Goal: Contribute content

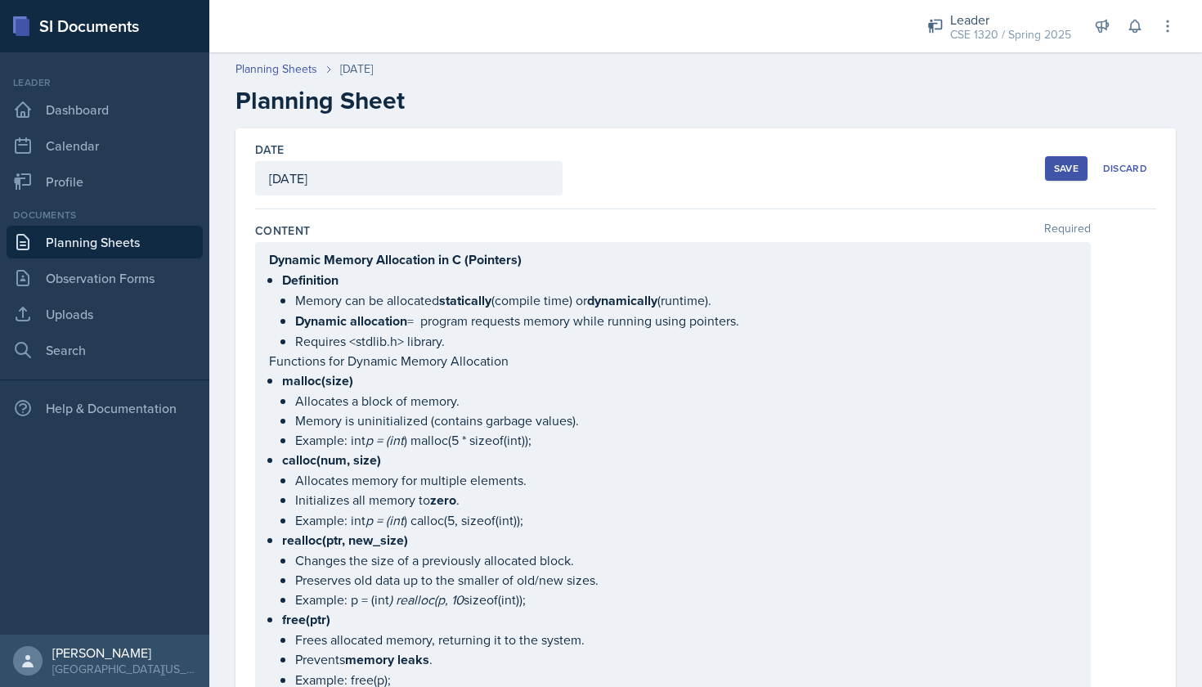
scroll to position [1130, 0]
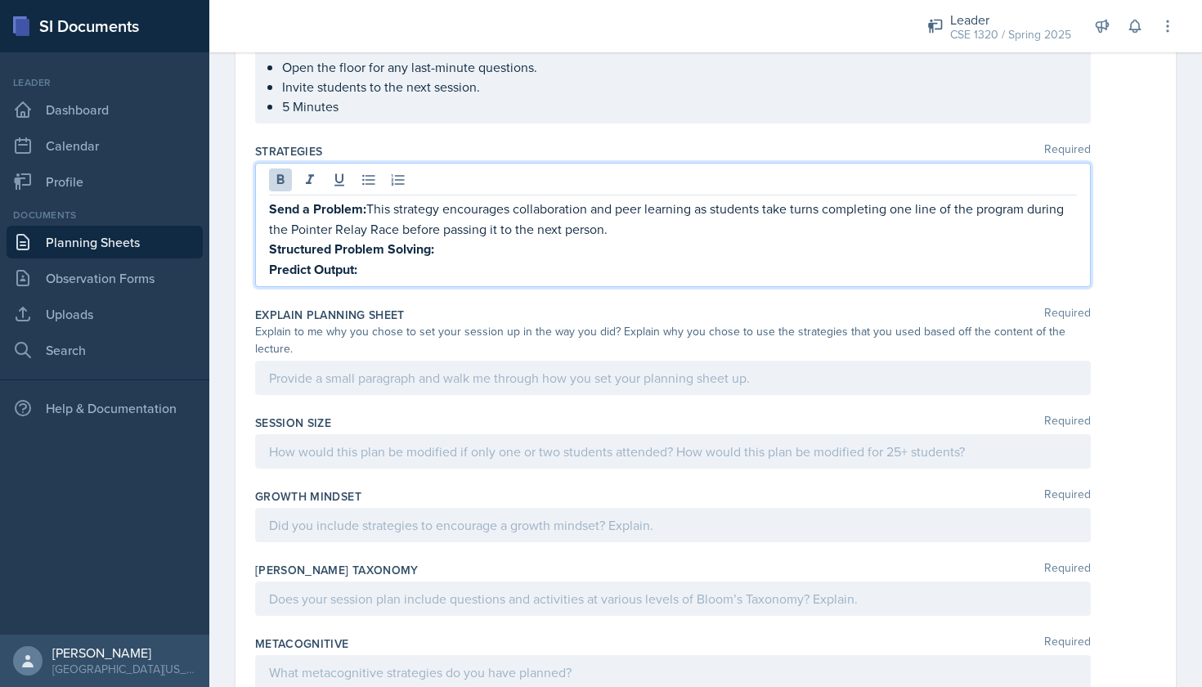
click at [447, 245] on p "Structured Problem Solving:" at bounding box center [673, 249] width 808 height 20
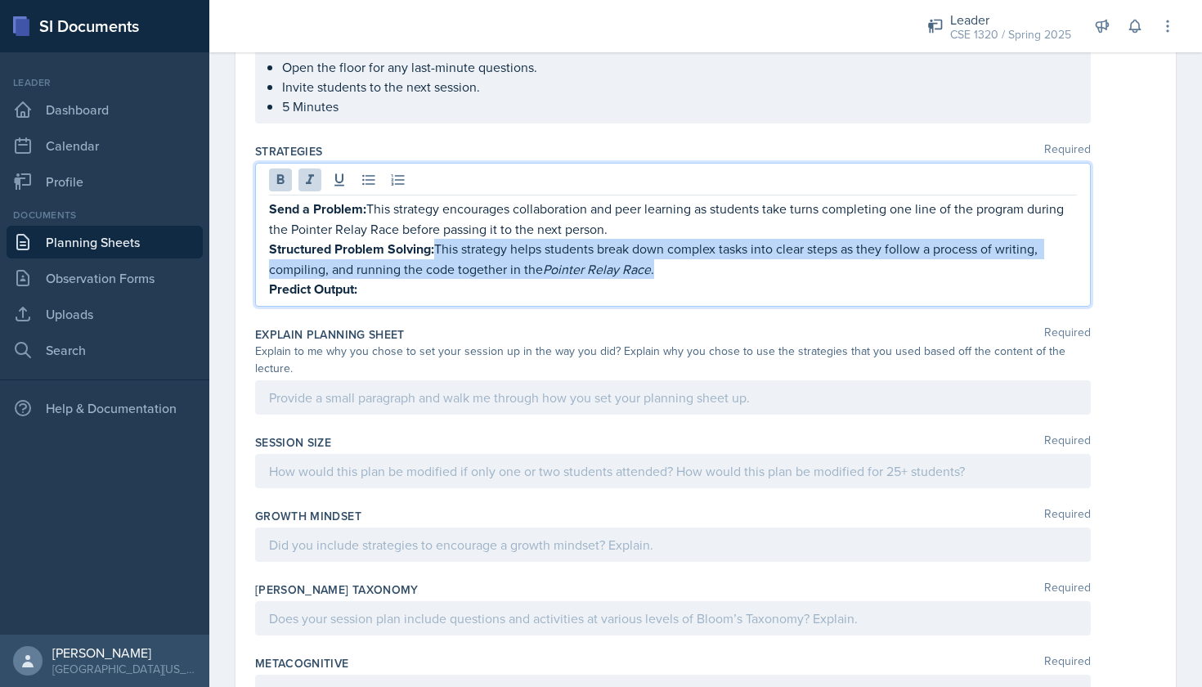
drag, startPoint x: 660, startPoint y: 271, endPoint x: 434, endPoint y: 253, distance: 226.4
click at [434, 253] on p "Structured Problem Solving: This strategy helps students break down complex tas…" at bounding box center [673, 259] width 808 height 40
click at [313, 182] on icon at bounding box center [310, 180] width 16 height 16
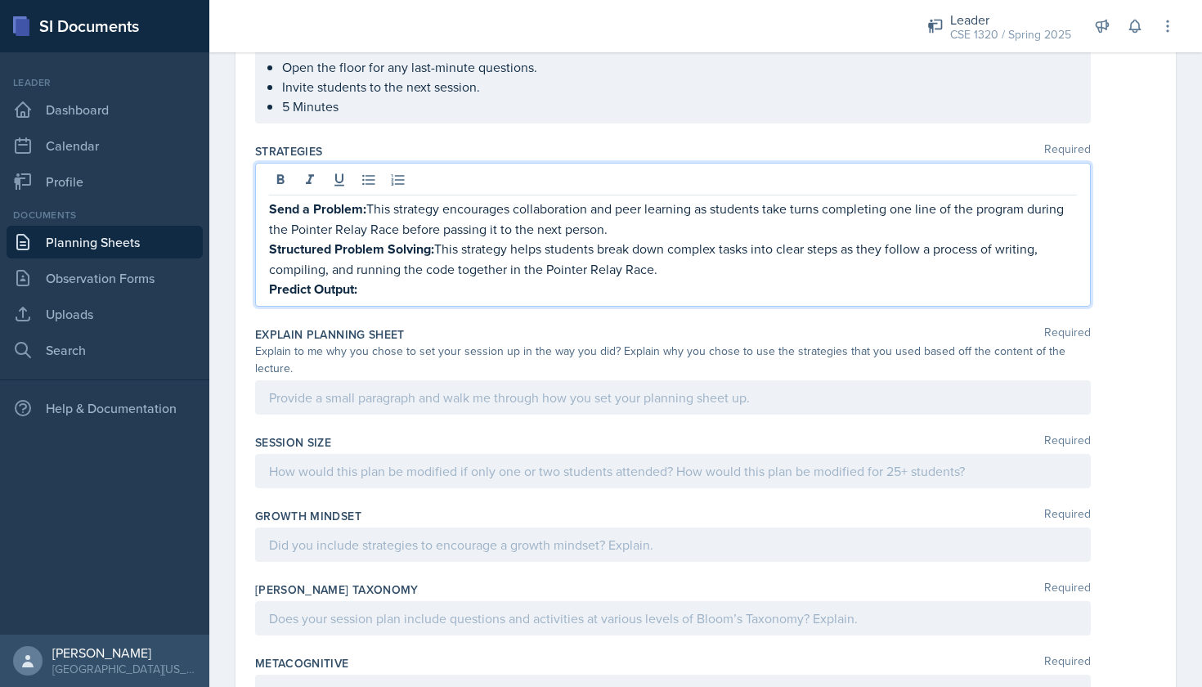
click at [445, 288] on p "Predict Output:" at bounding box center [673, 289] width 808 height 20
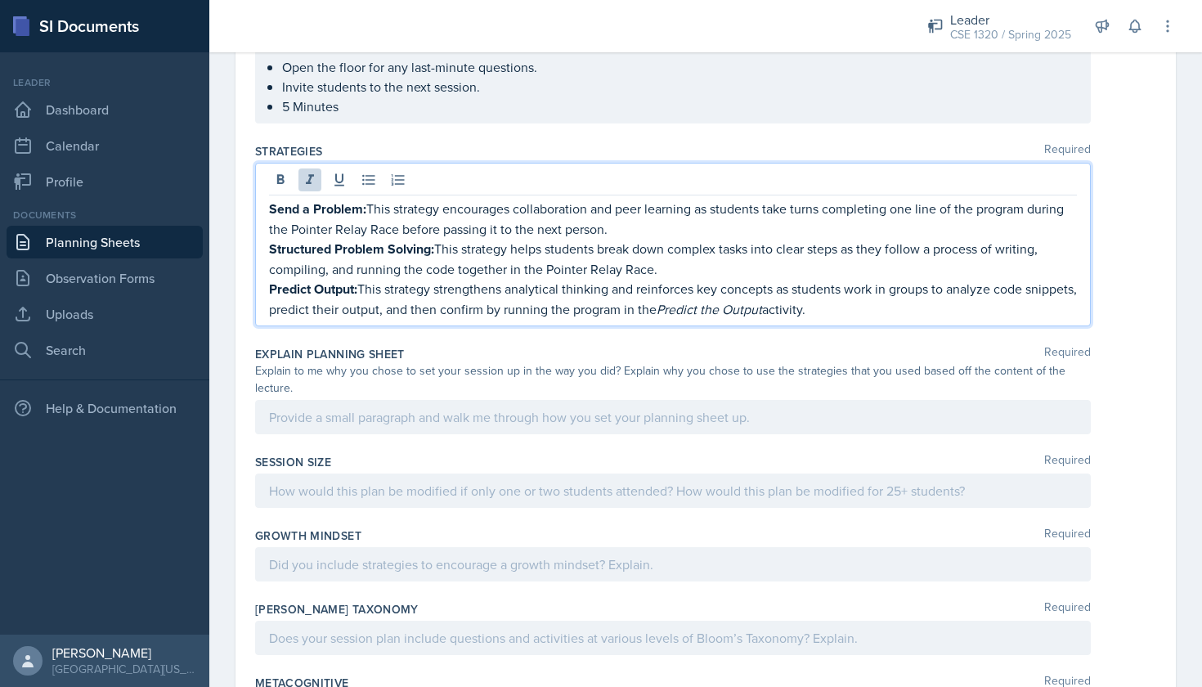
drag, startPoint x: 365, startPoint y: 286, endPoint x: 866, endPoint y: 312, distance: 501.9
click at [866, 312] on p "Predict Output: This strategy strengthens analytical thinking and reinforces ke…" at bounding box center [673, 299] width 808 height 40
click at [310, 177] on icon at bounding box center [310, 180] width 16 height 16
click at [873, 315] on p "Predict Output: This strategy strengthens analytical thinking and reinforces ke…" at bounding box center [673, 299] width 808 height 40
click at [447, 246] on p "Structured Problem Solving: This strategy helps students break down complex tas…" at bounding box center [673, 259] width 808 height 40
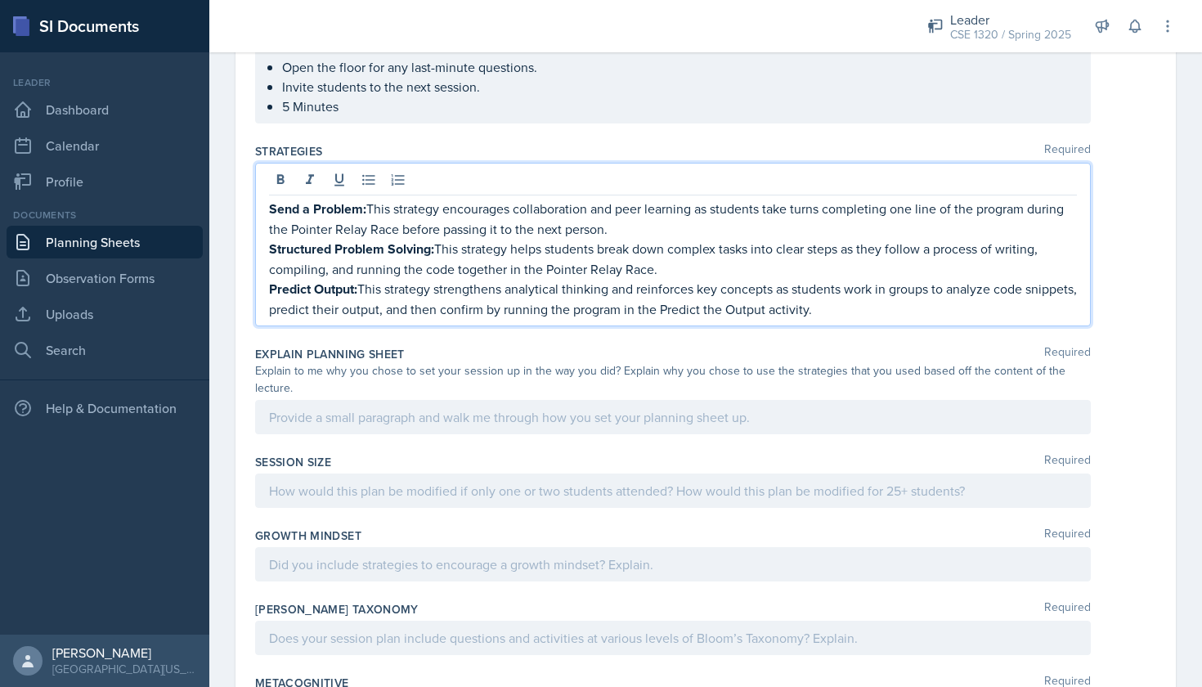
click at [438, 246] on p "Structured Problem Solving: This strategy helps students break down complex tas…" at bounding box center [673, 259] width 808 height 40
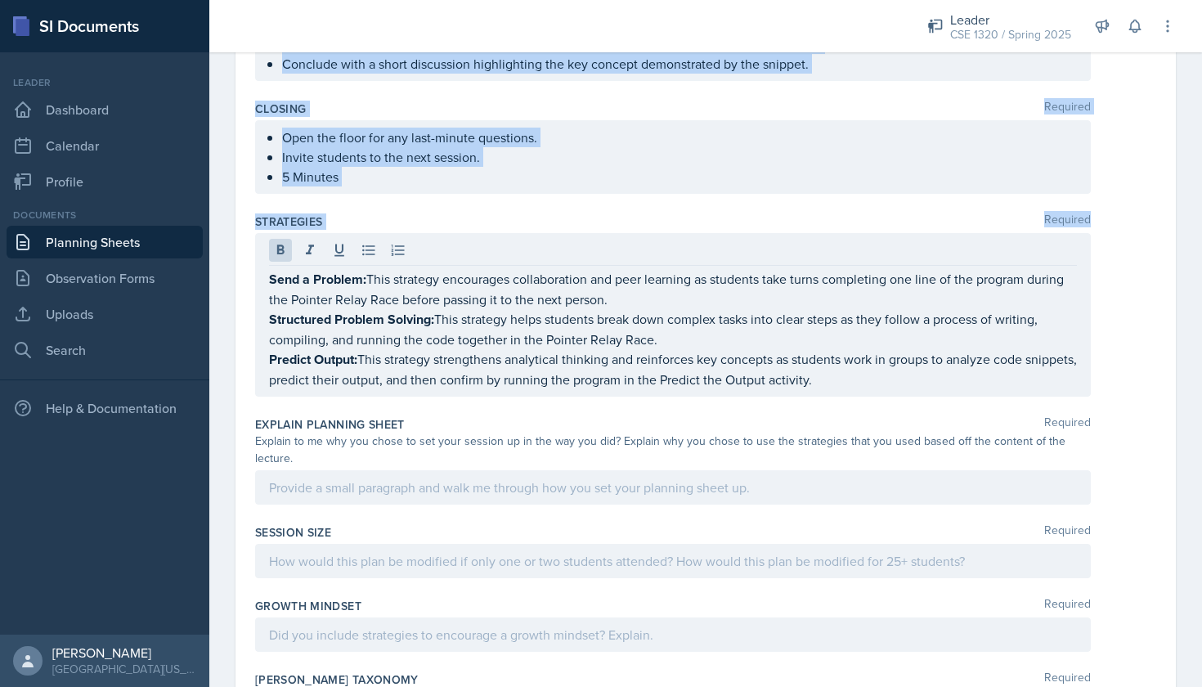
scroll to position [1080, 0]
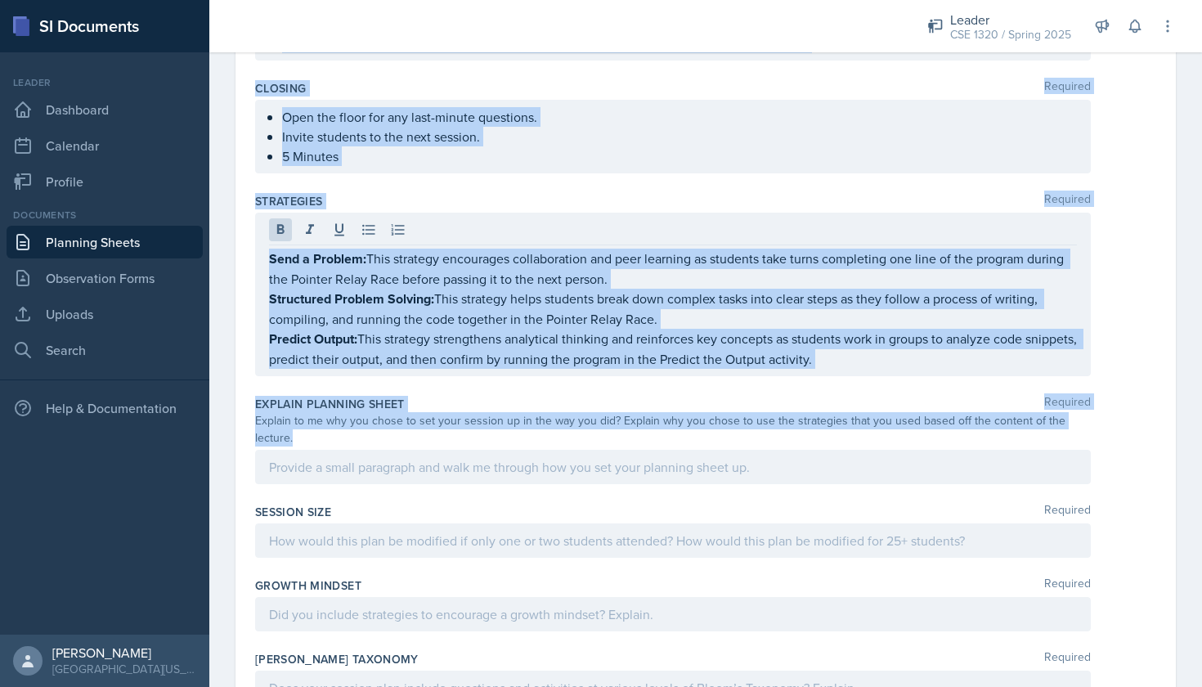
drag, startPoint x: 254, startPoint y: 196, endPoint x: 1111, endPoint y: 419, distance: 886.2
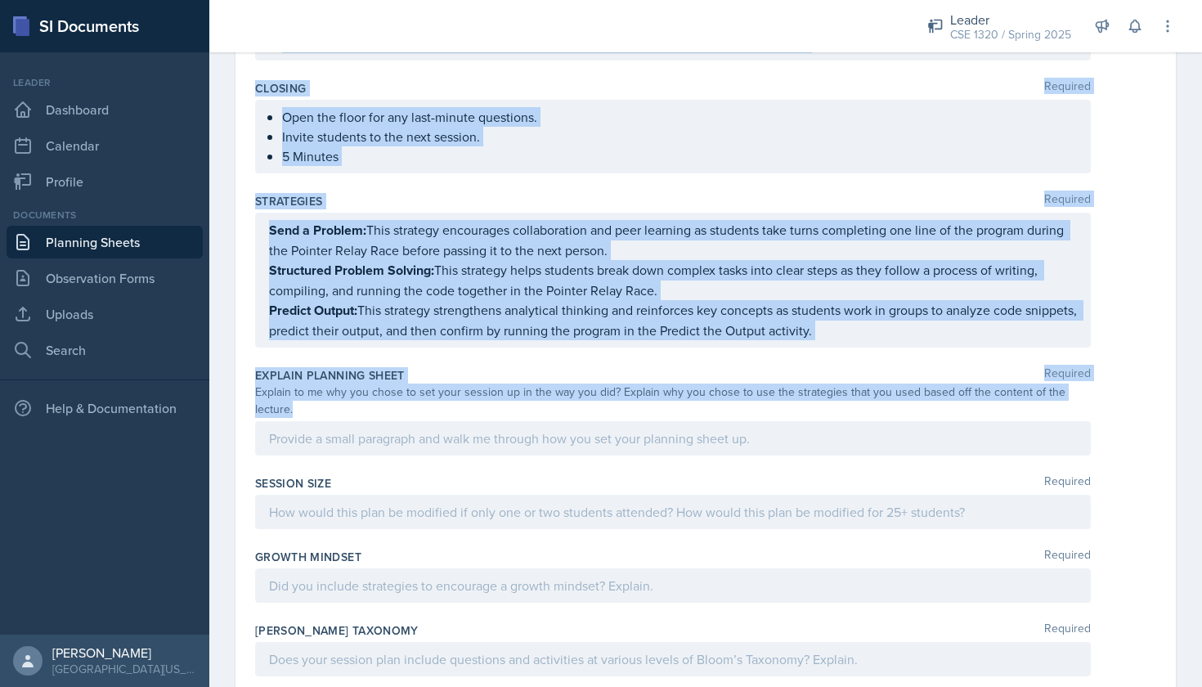
copy div "Loremip Dolorsit Ametcon Adipis Elitseddoe te I (Utlabore) Etdolorema Aliqua en…"
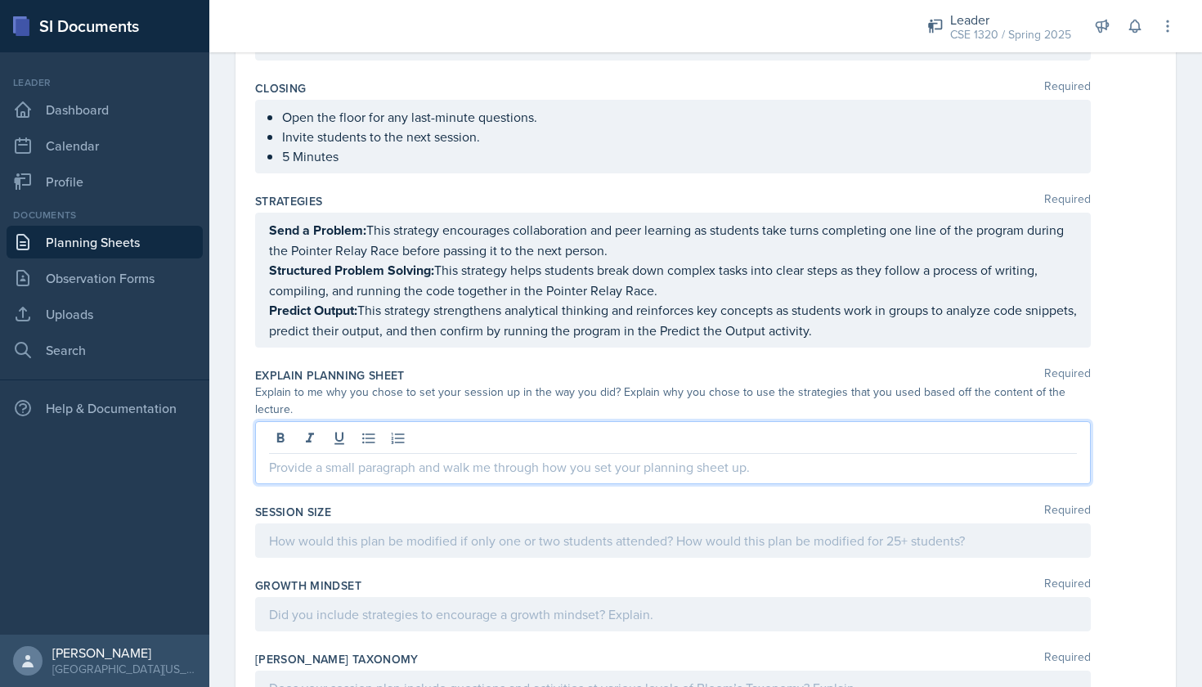
click at [381, 423] on div at bounding box center [673, 452] width 836 height 63
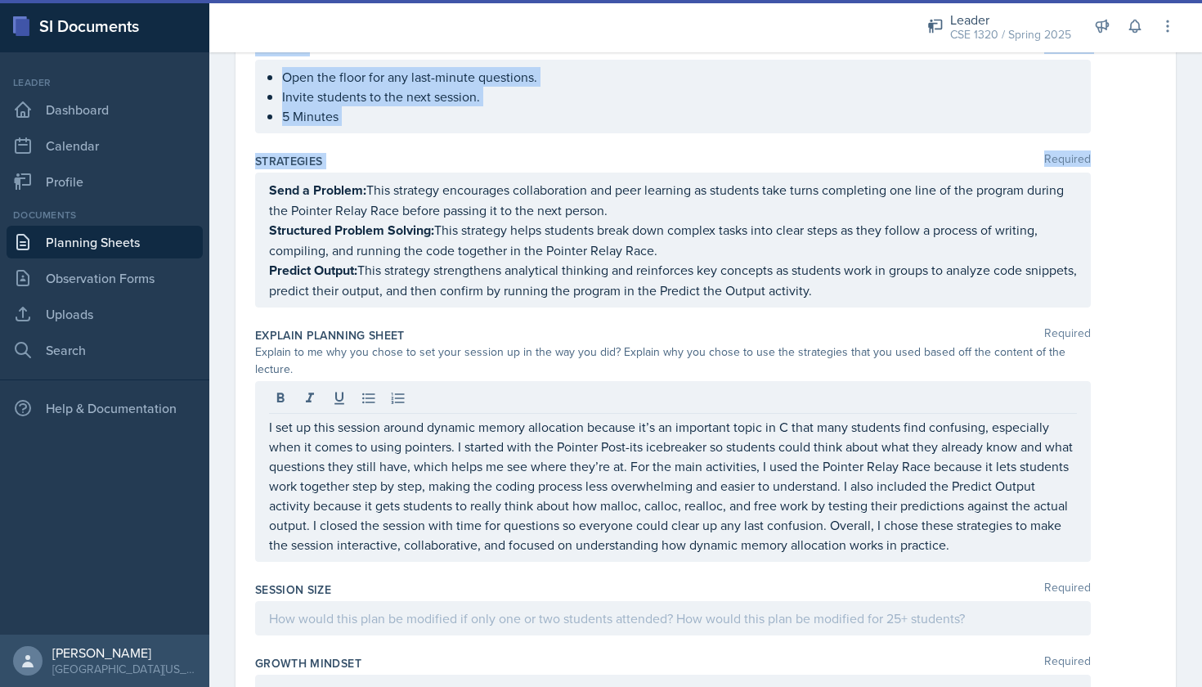
scroll to position [1200, 0]
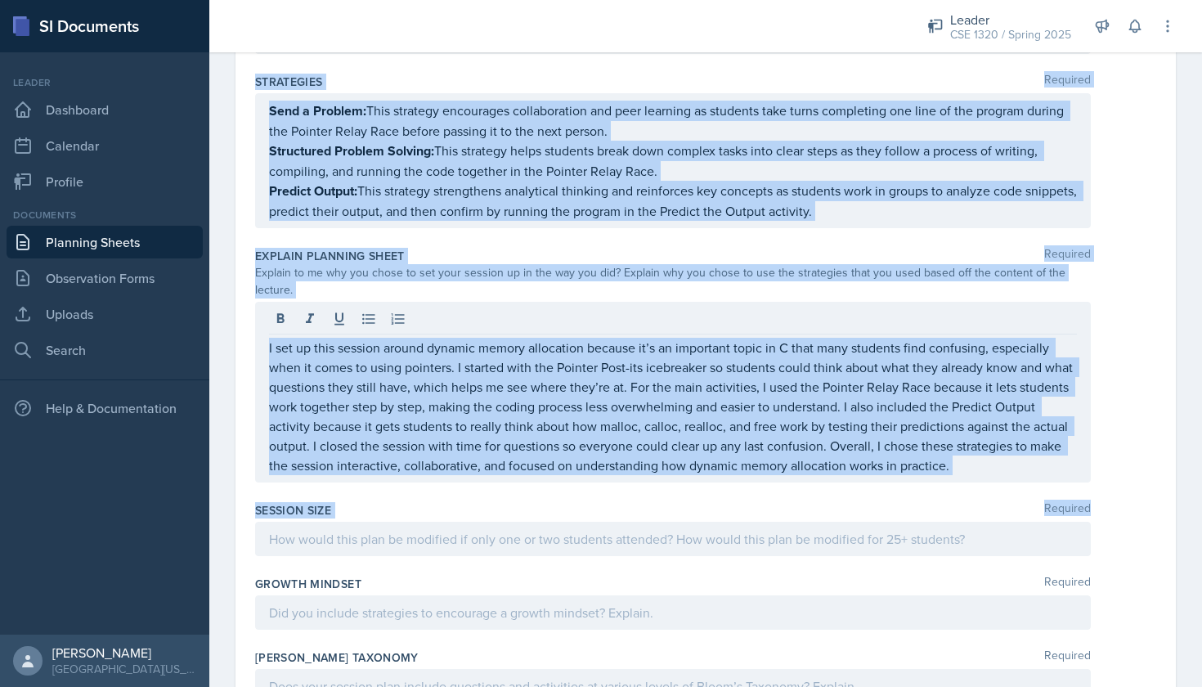
drag, startPoint x: 252, startPoint y: 228, endPoint x: 576, endPoint y: 517, distance: 433.8
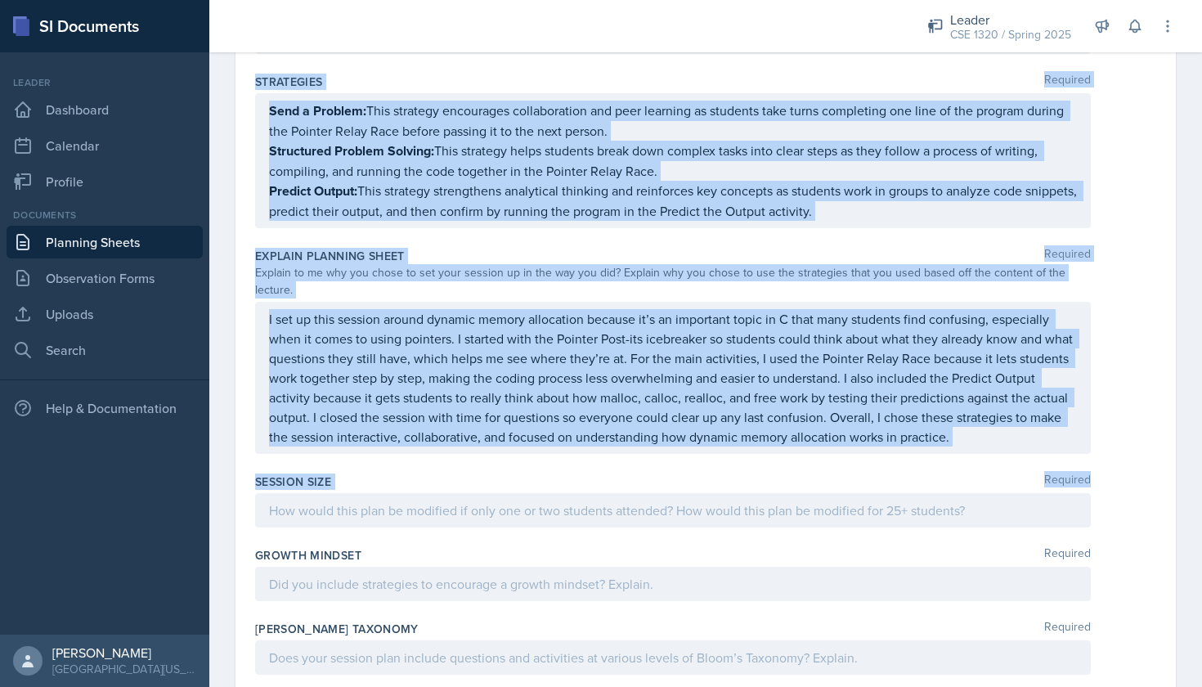
copy div "Loremip Dolorsit Ametcon Adipis Elitseddoe te I (Utlabore) Etdolorema Aliqua en…"
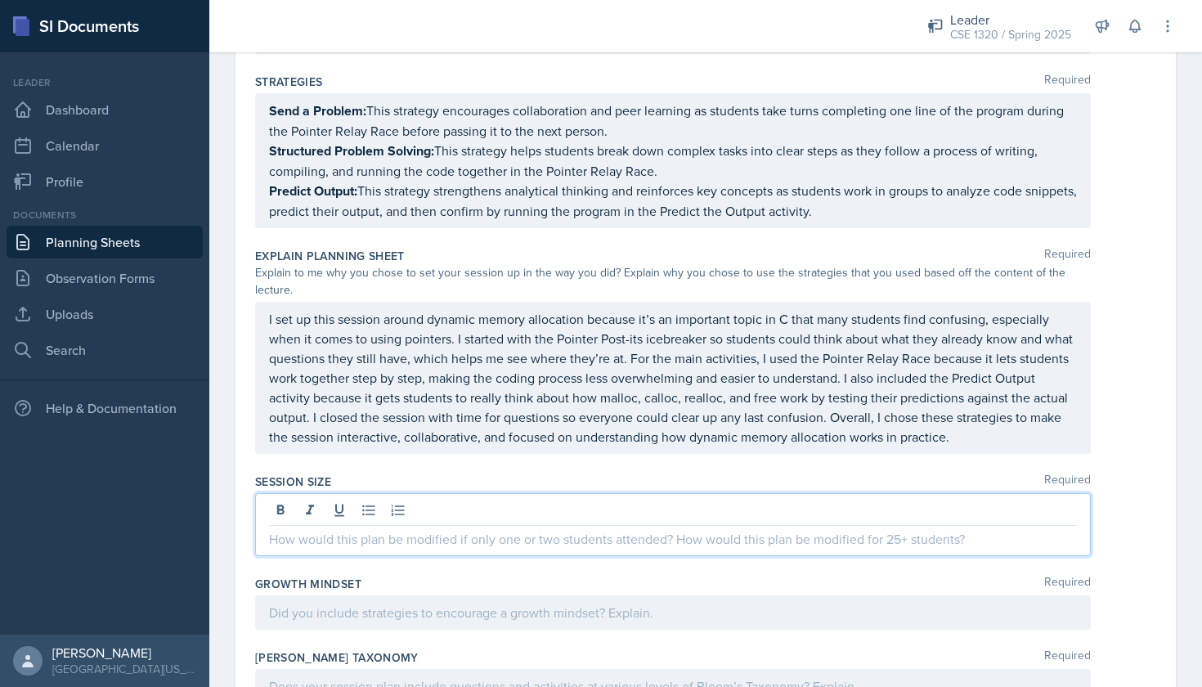
click at [339, 493] on div at bounding box center [673, 524] width 836 height 63
paste div
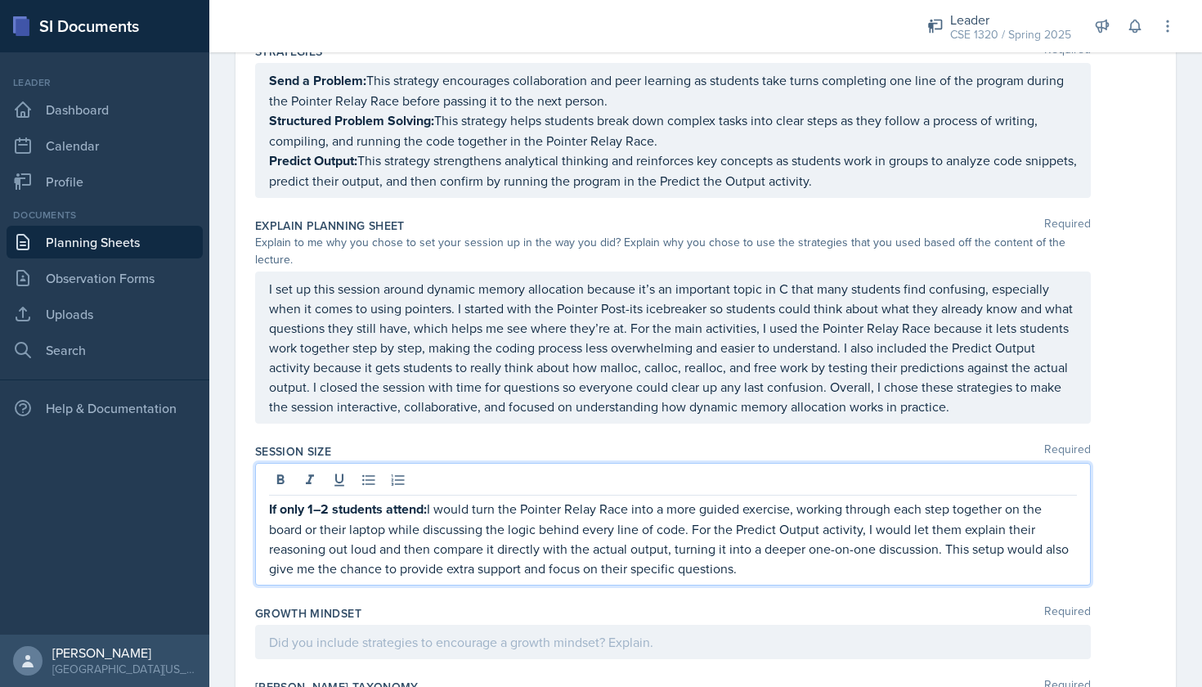
scroll to position [1237, 0]
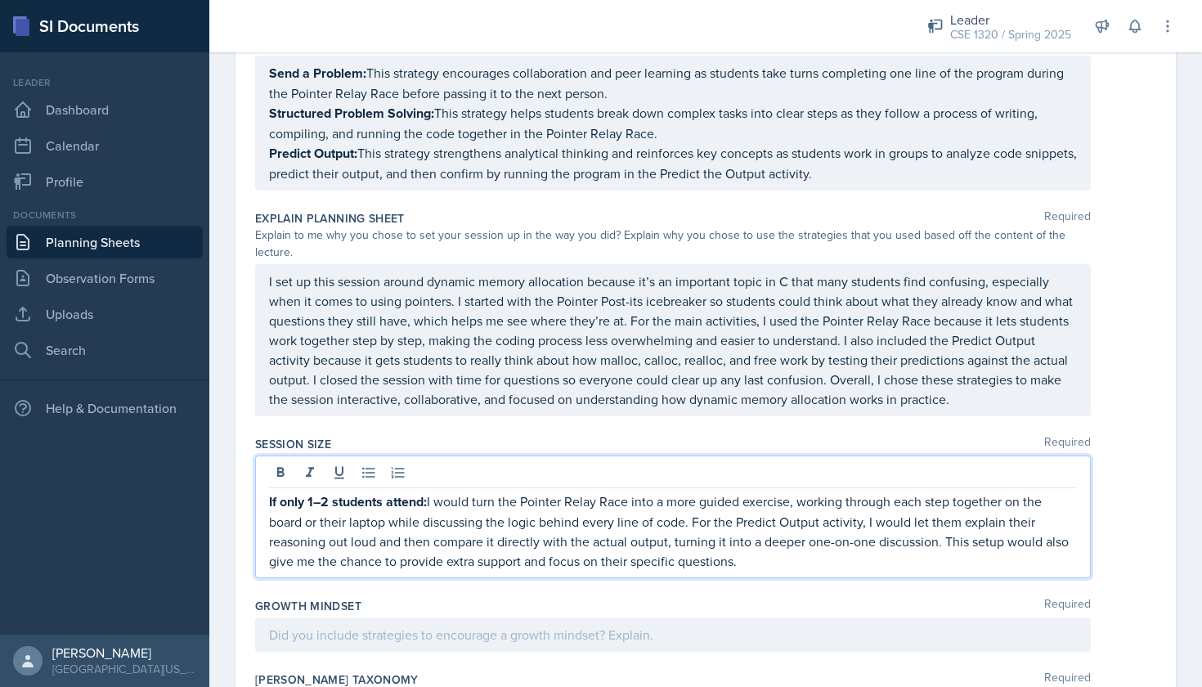
click at [431, 491] on p "If only 1–2 students attend: I would turn the Pointer Relay Race into a more gu…" at bounding box center [673, 530] width 808 height 79
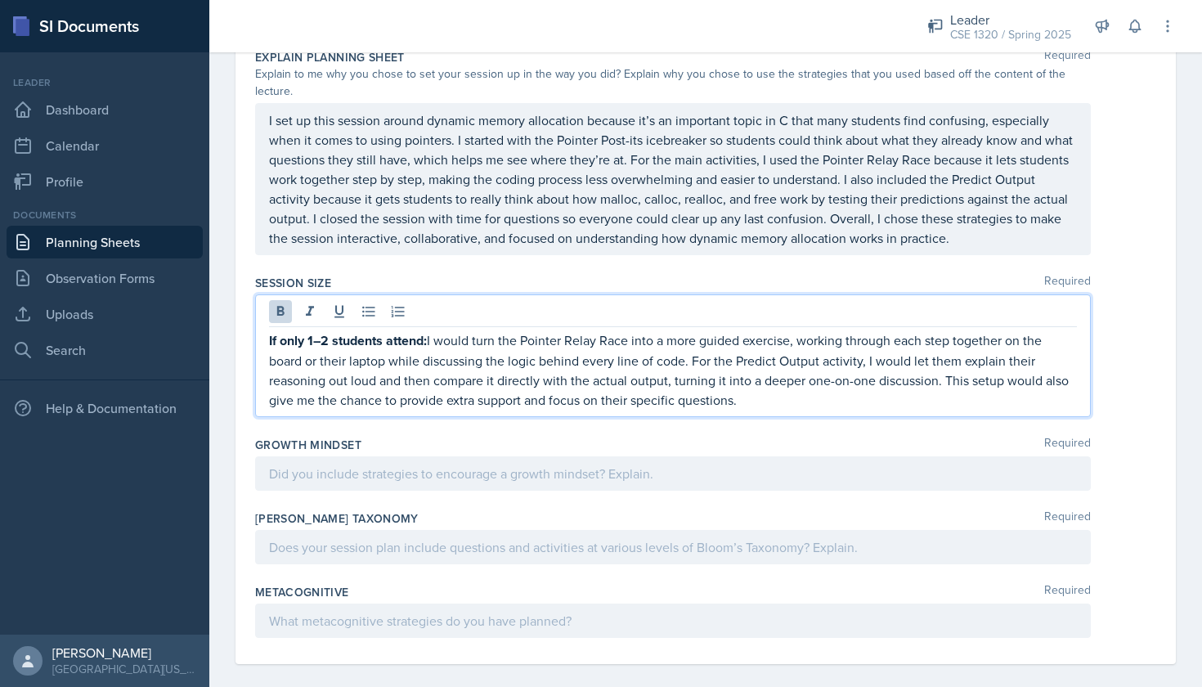
scroll to position [1398, 0]
click at [741, 388] on p "If only 1–2 students attend: I would turn the Pointer Relay Race into a more gu…" at bounding box center [673, 370] width 808 height 79
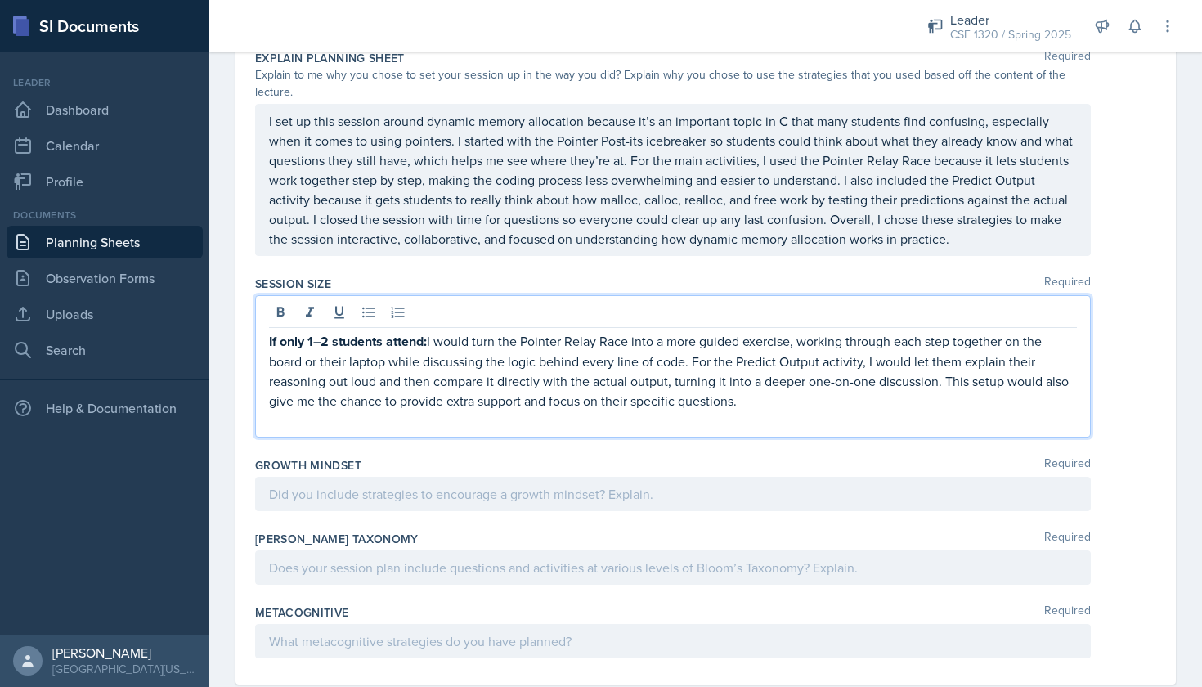
click at [321, 332] on strong "If only 1–2 students attend:" at bounding box center [348, 341] width 158 height 19
click at [765, 387] on p "If only 1-2 students attend: I would turn the Pointer Relay Race into a more gu…" at bounding box center [673, 370] width 808 height 79
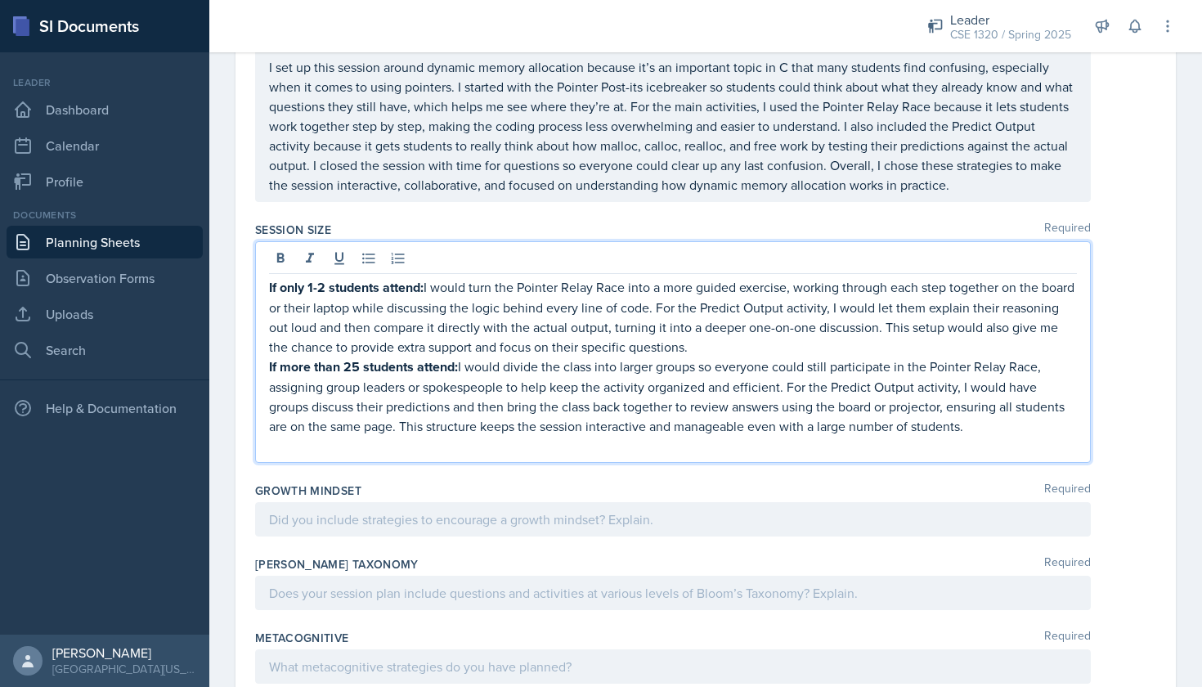
scroll to position [1453, 0]
click at [589, 501] on div at bounding box center [673, 517] width 836 height 34
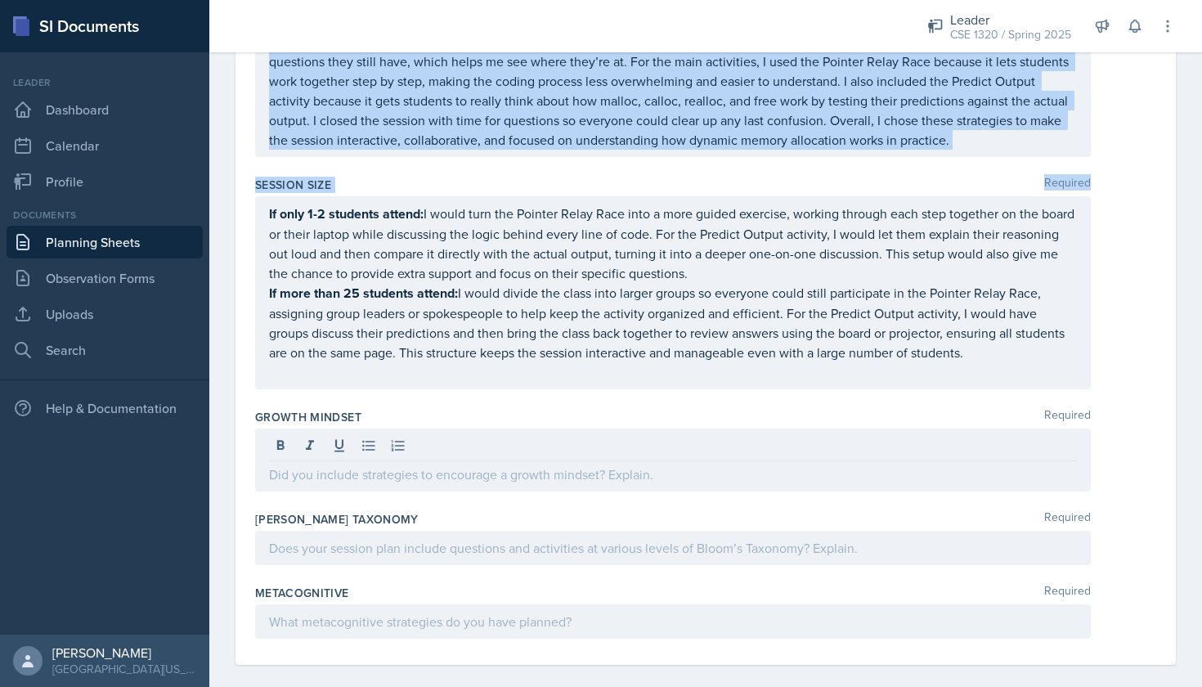
scroll to position [0, 0]
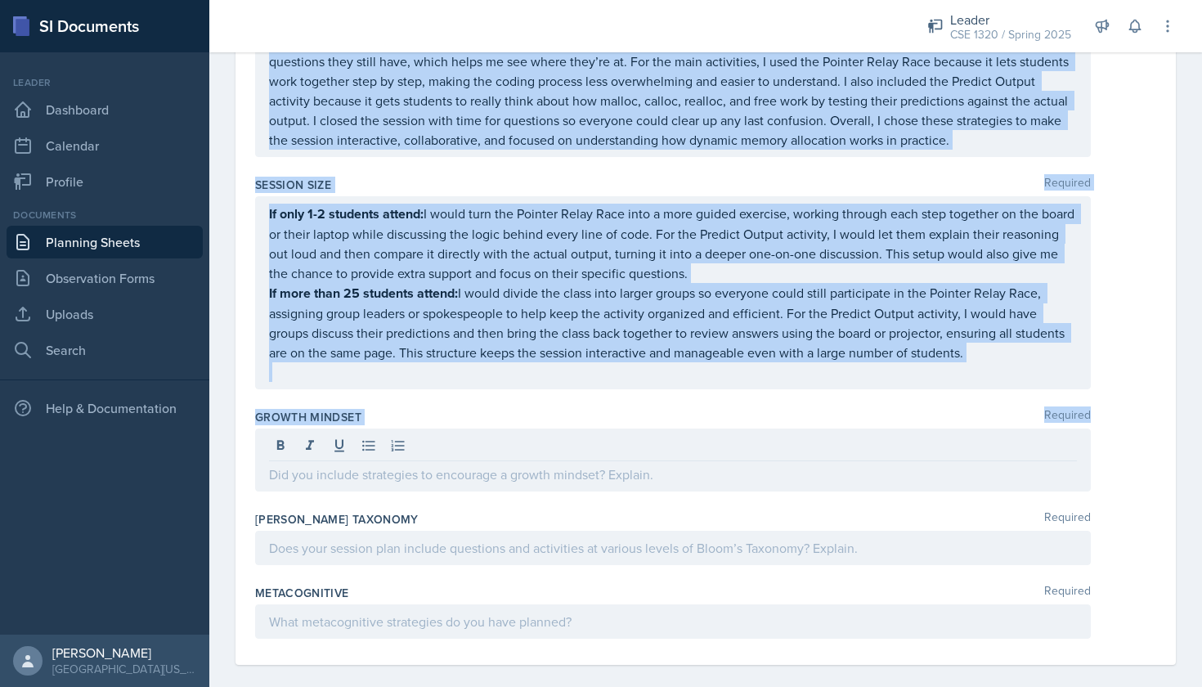
drag, startPoint x: 256, startPoint y: 228, endPoint x: 524, endPoint y: 469, distance: 360.2
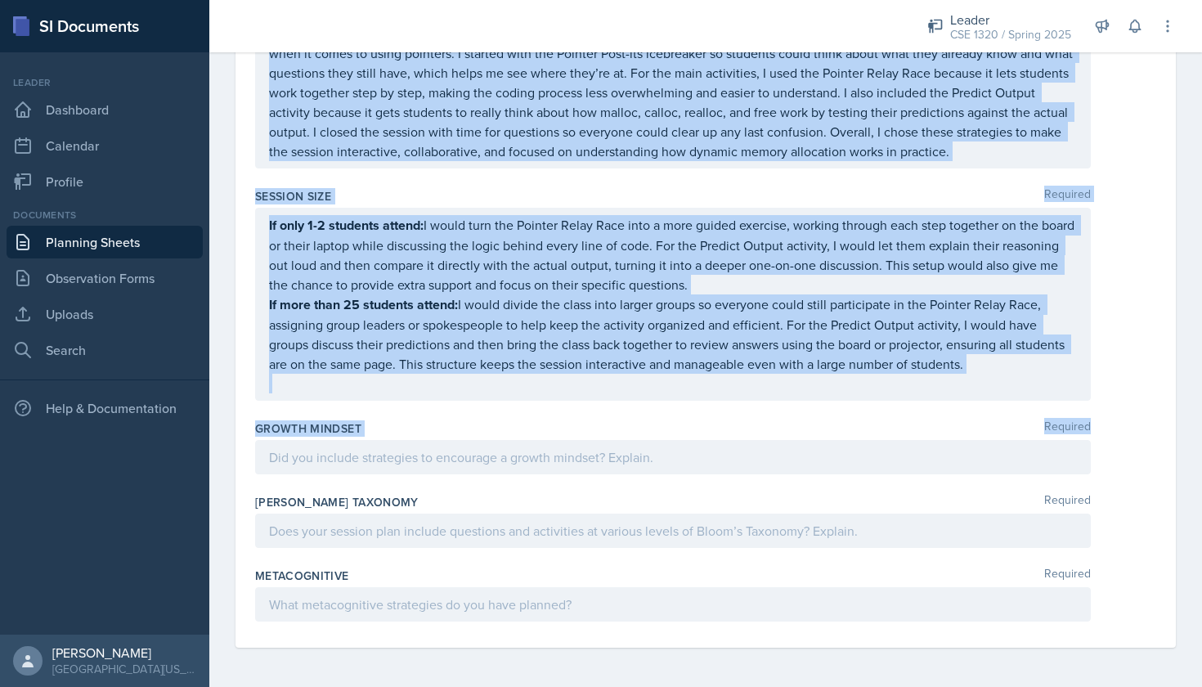
copy div "Loremip Dolorsit Ametcon Adipis Elitseddoe te I (Utlabore) Etdolorema Aliqua en…"
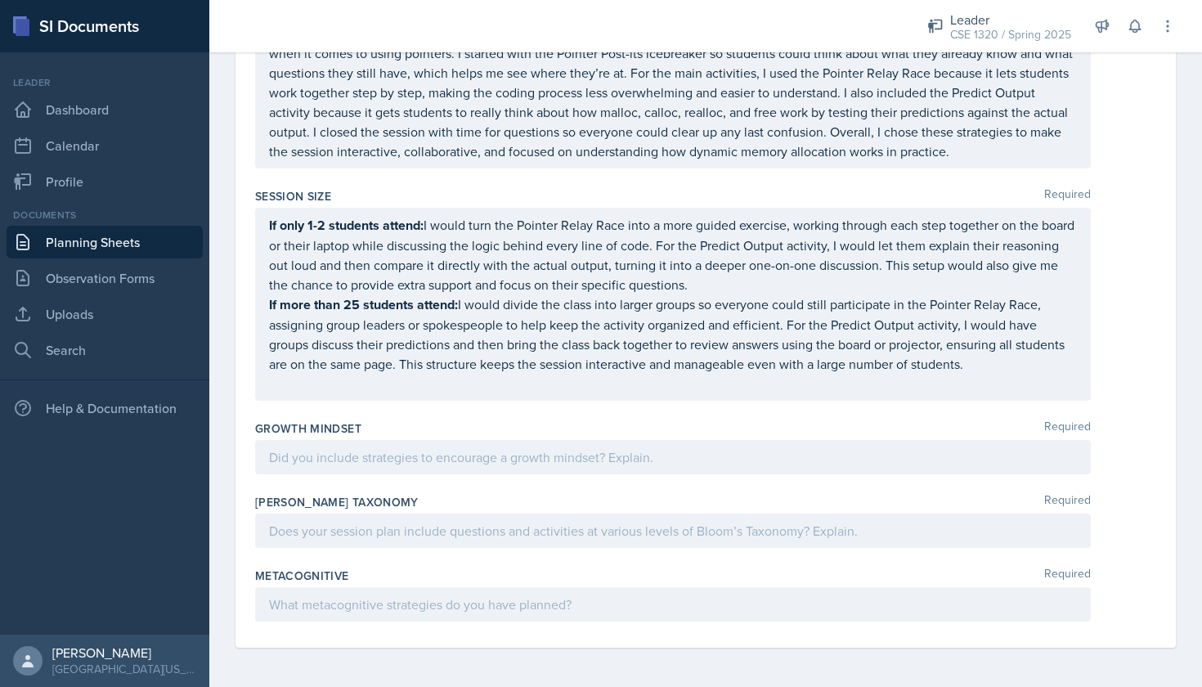
click at [458, 440] on div at bounding box center [673, 457] width 836 height 34
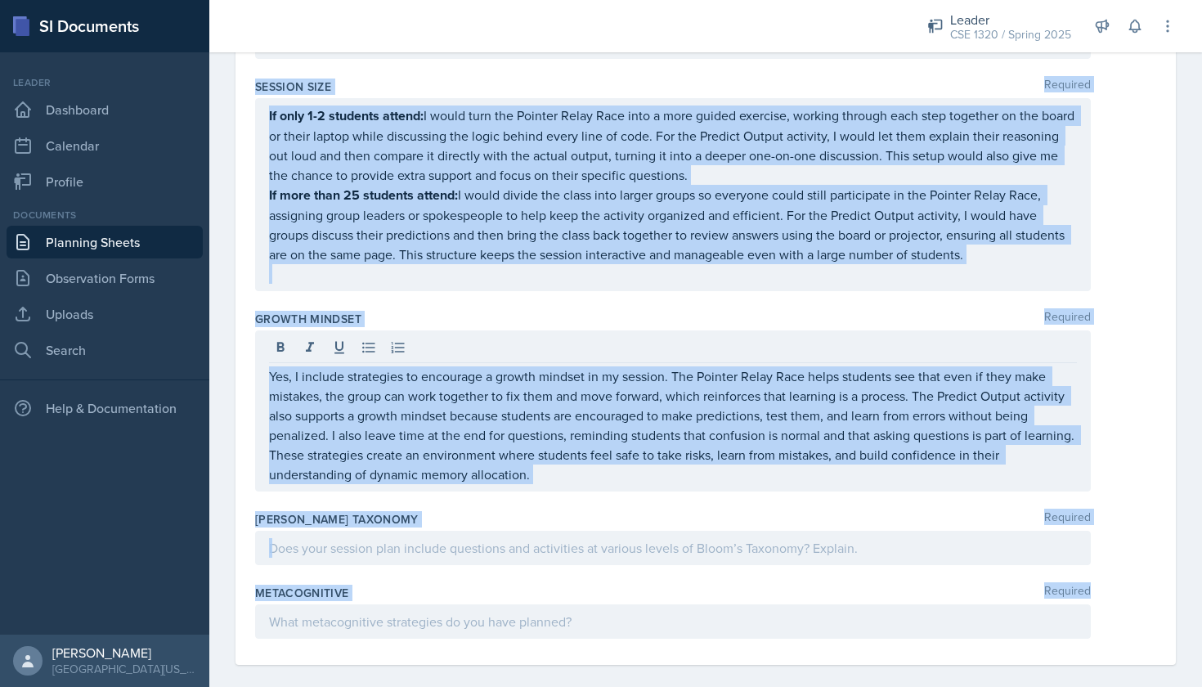
drag, startPoint x: 254, startPoint y: 230, endPoint x: 487, endPoint y: 587, distance: 426.2
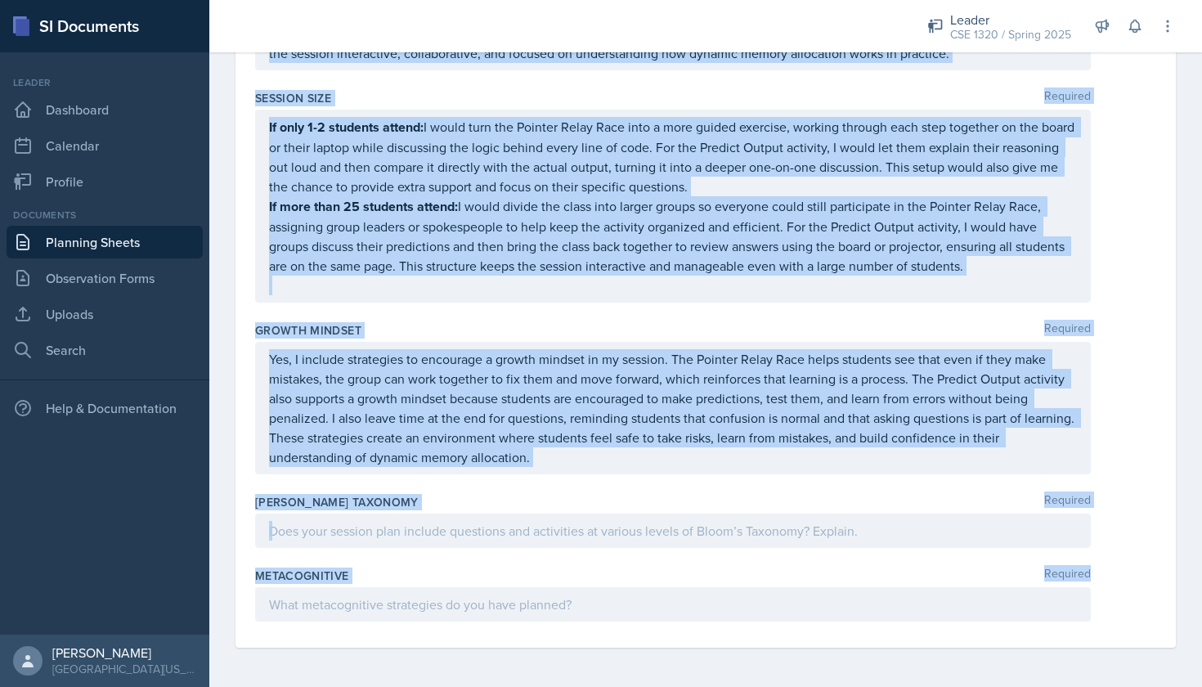
copy div "Loremip Dolorsit Ametcon Adipis Elitseddoe te I (Utlabore) Etdolorema Aliqua en…"
click at [419, 521] on p at bounding box center [673, 531] width 808 height 20
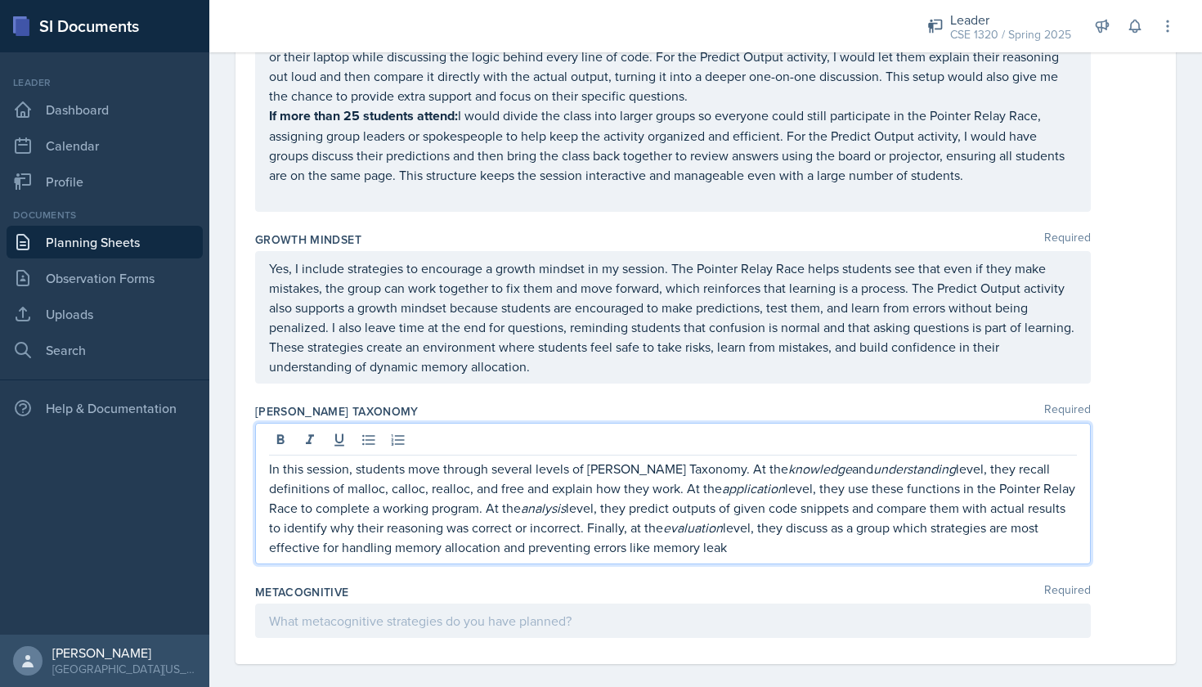
scroll to position [1673, 0]
click at [460, 612] on div at bounding box center [673, 621] width 836 height 34
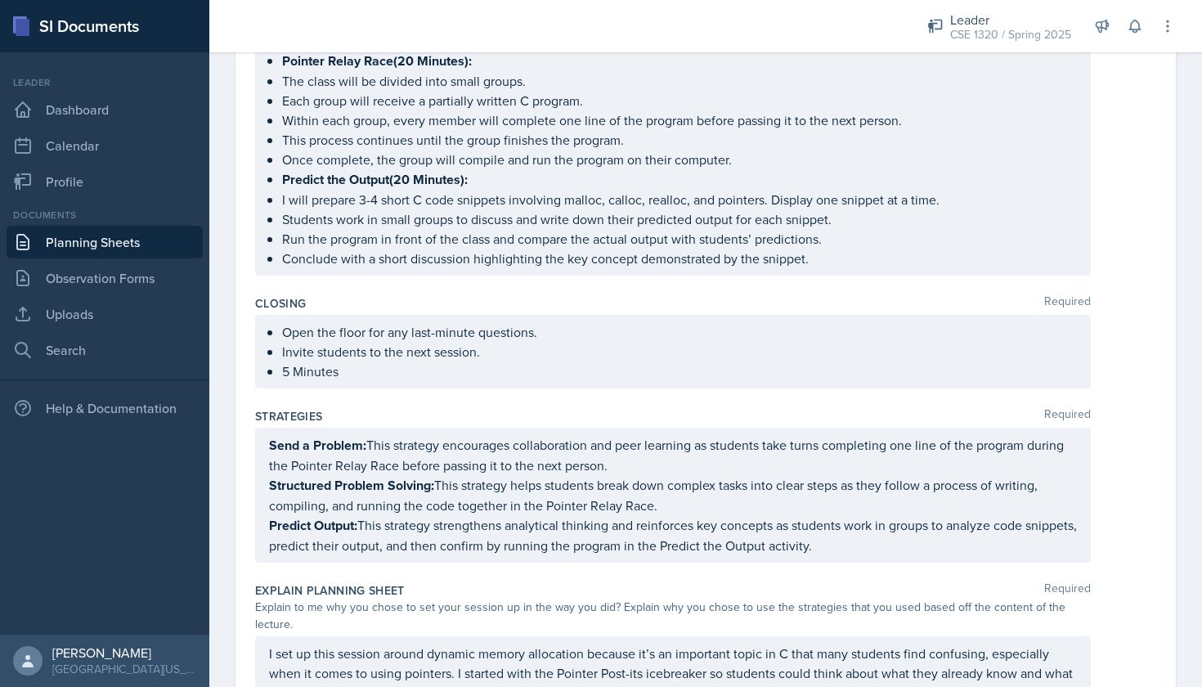
scroll to position [792, 0]
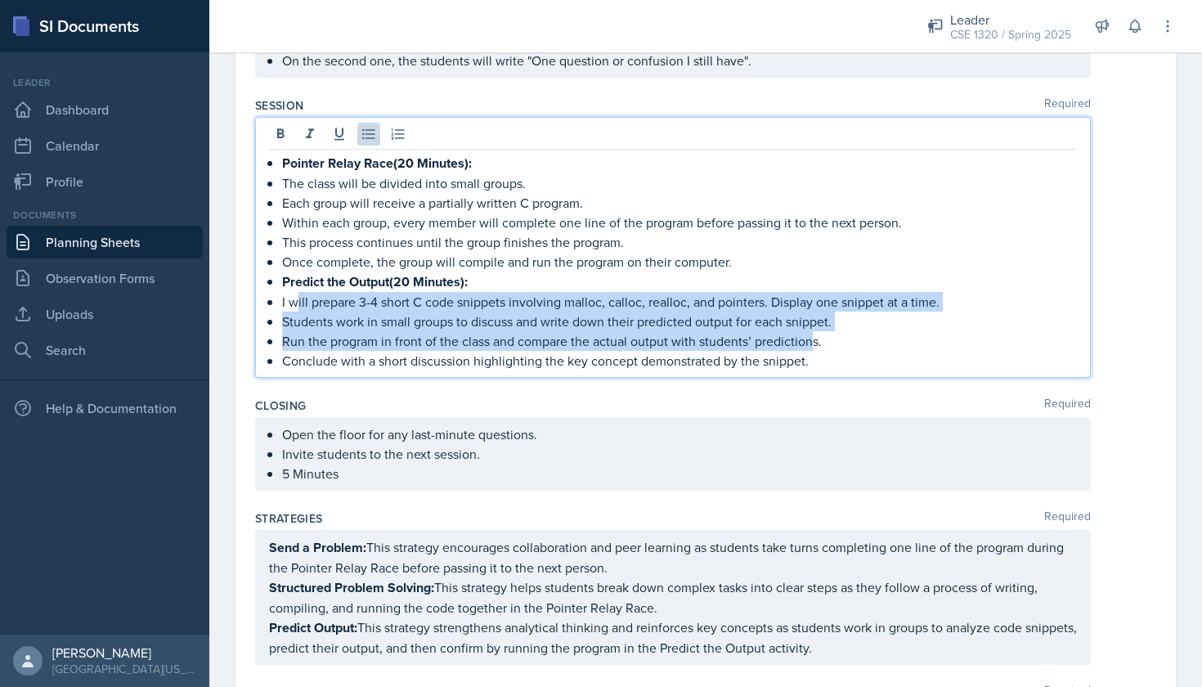
drag, startPoint x: 811, startPoint y: 333, endPoint x: 294, endPoint y: 294, distance: 518.3
click at [294, 294] on ul "Pointer Relay Race(20 Minutes): The class will be divided into small groups. Ea…" at bounding box center [679, 262] width 795 height 218
click at [591, 284] on p "Predict the Output(20 Minutes):" at bounding box center [679, 282] width 795 height 20
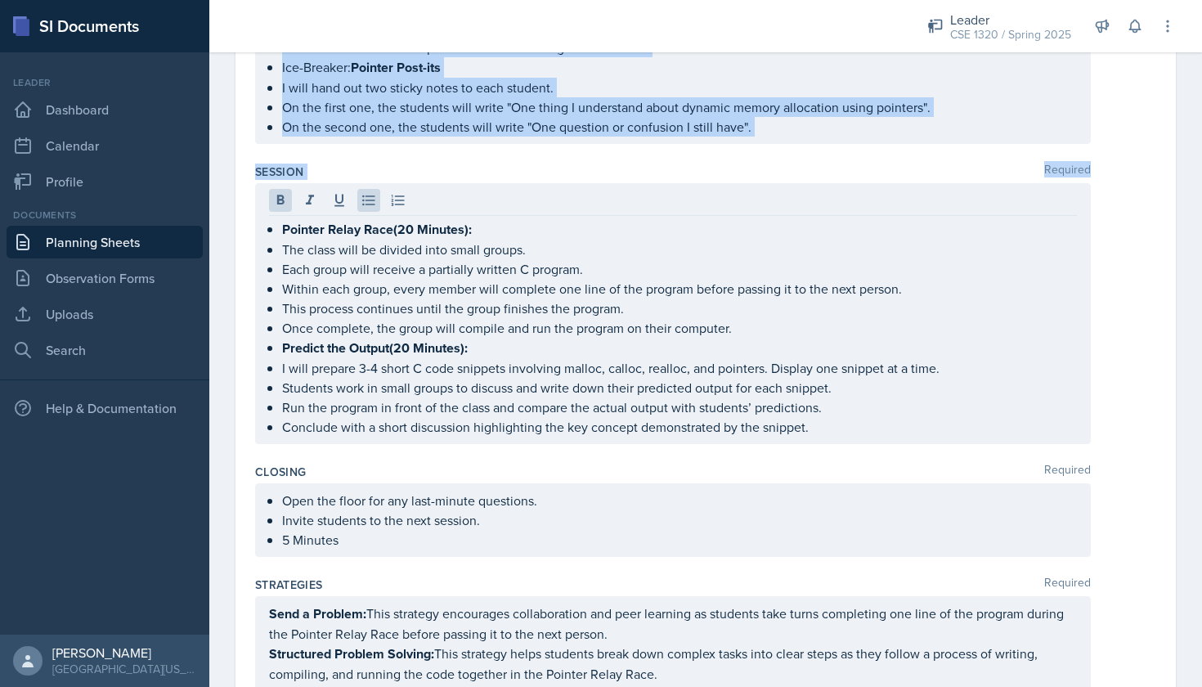
scroll to position [726, 0]
drag, startPoint x: 254, startPoint y: 228, endPoint x: 843, endPoint y: 435, distance: 624.1
click at [843, 435] on div "Date [DATE] [DATE] 31 1 2 3 4 5 6 7 8 9 10 11 12 13 14 15 16 17 18 19 20 21 22 …" at bounding box center [706, 546] width 940 height 2288
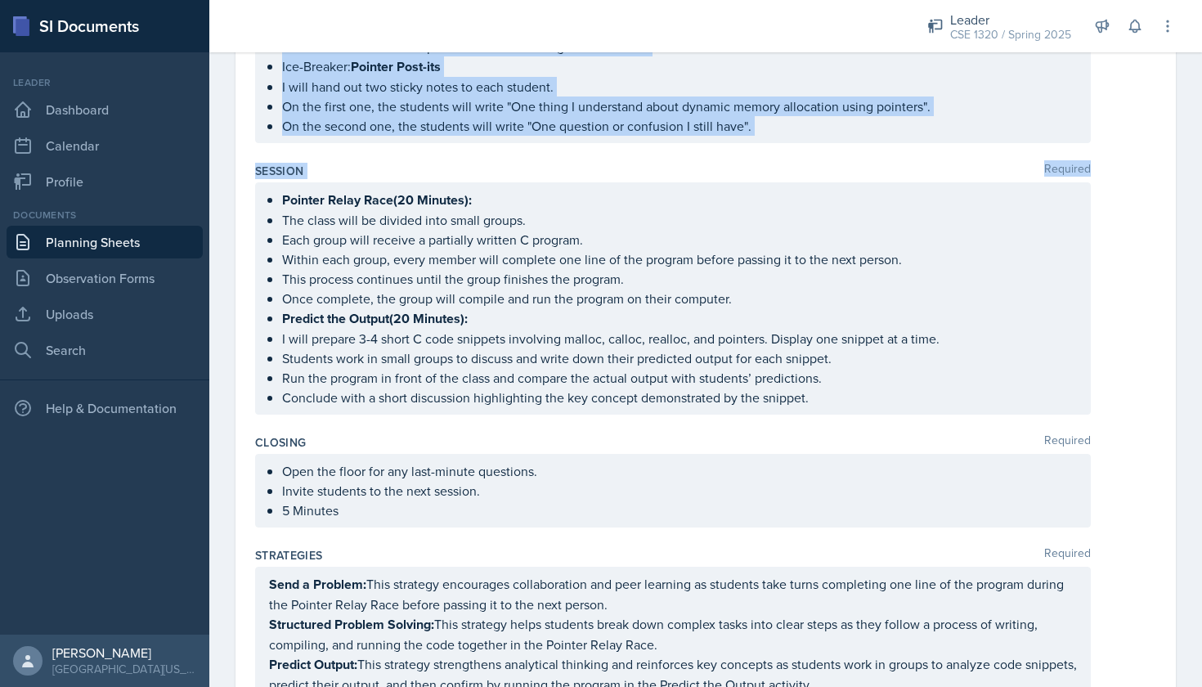
click at [882, 407] on div "Pointer Relay Race(20 Minutes): The class will be divided into small groups. Ea…" at bounding box center [673, 298] width 836 height 232
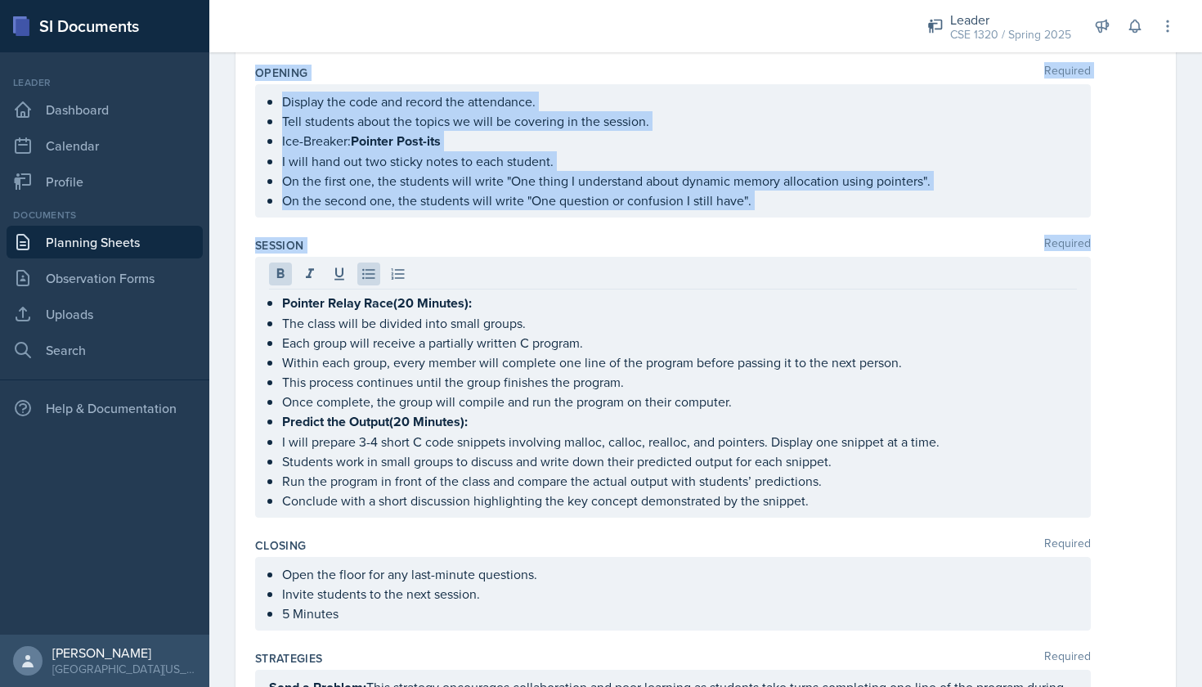
scroll to position [678, 0]
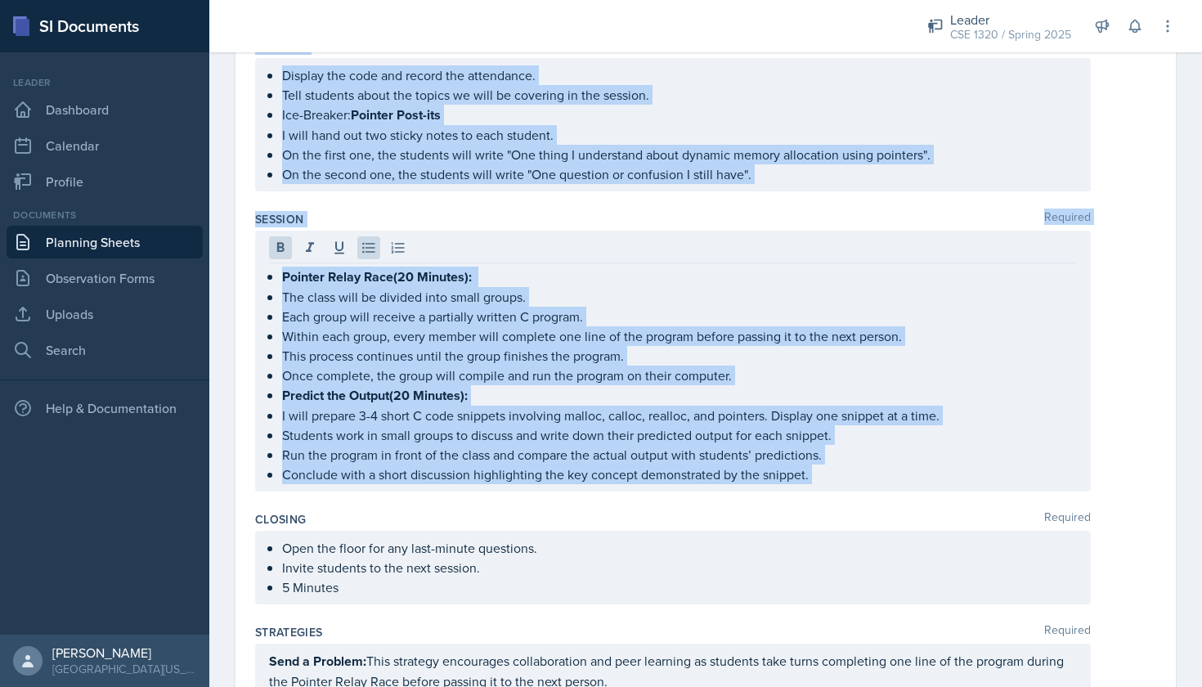
drag, startPoint x: 254, startPoint y: 227, endPoint x: 822, endPoint y: 489, distance: 625.7
click at [822, 489] on div "Date [DATE] [DATE] 31 1 2 3 4 5 6 7 8 9 10 11 12 13 14 15 16 17 18 19 20 21 22 …" at bounding box center [706, 594] width 940 height 2288
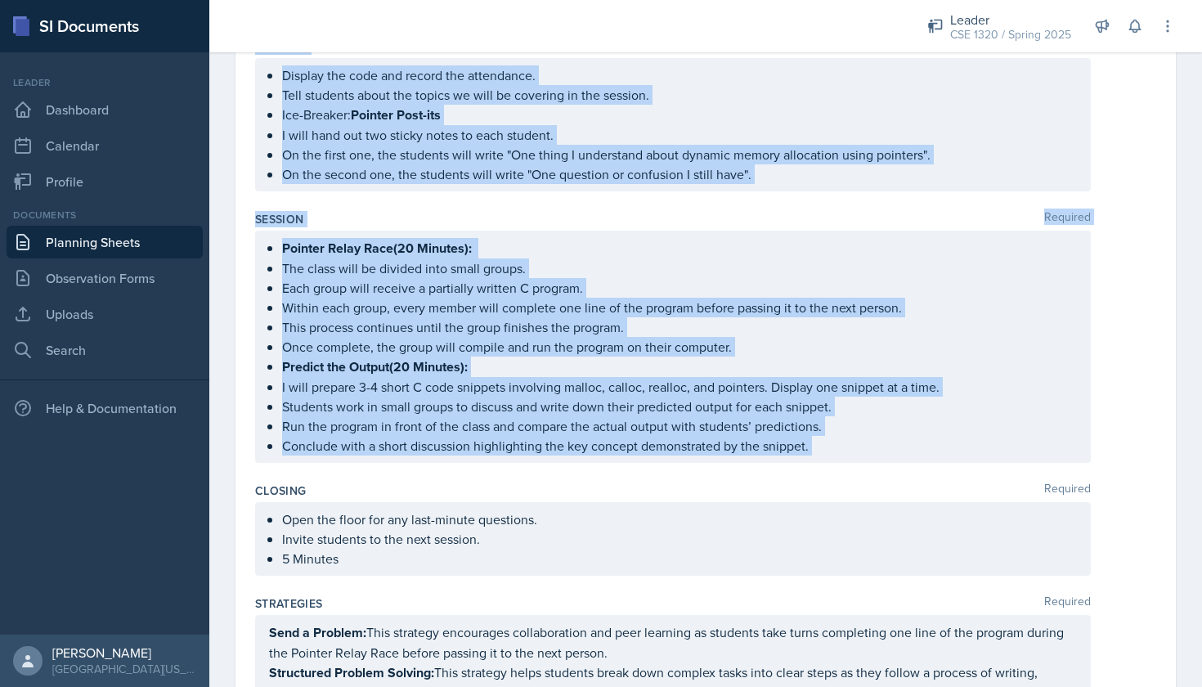
copy div "Loremip Dolorsit Ametcon Adipis Elitseddoe te I (Utlabore) Etdolorema Aliqua en…"
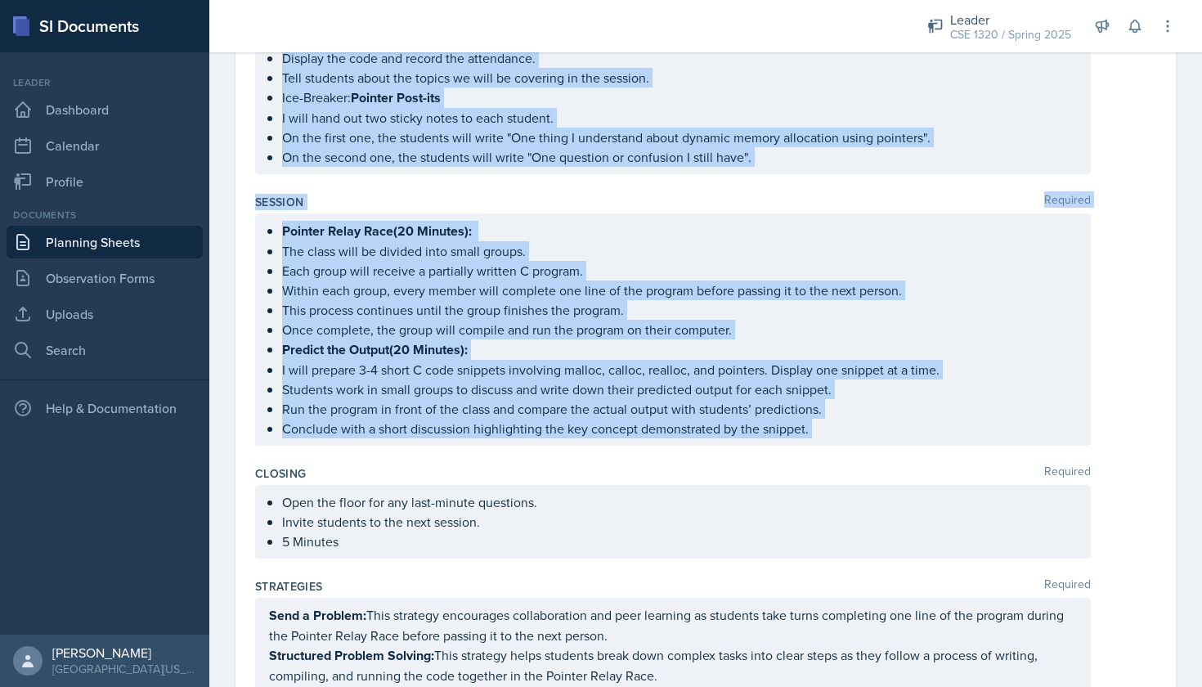
scroll to position [705, 0]
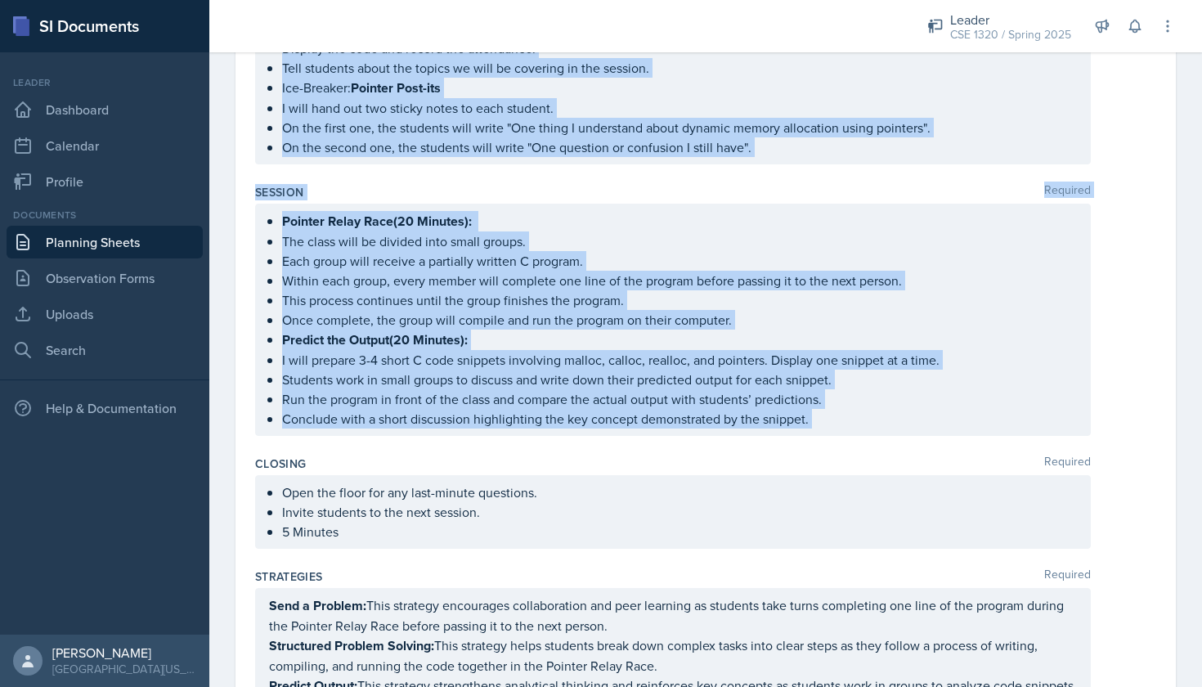
click at [1134, 490] on div "Open the floor for any last-minute questions. Invite students to the next sessi…" at bounding box center [705, 512] width 901 height 74
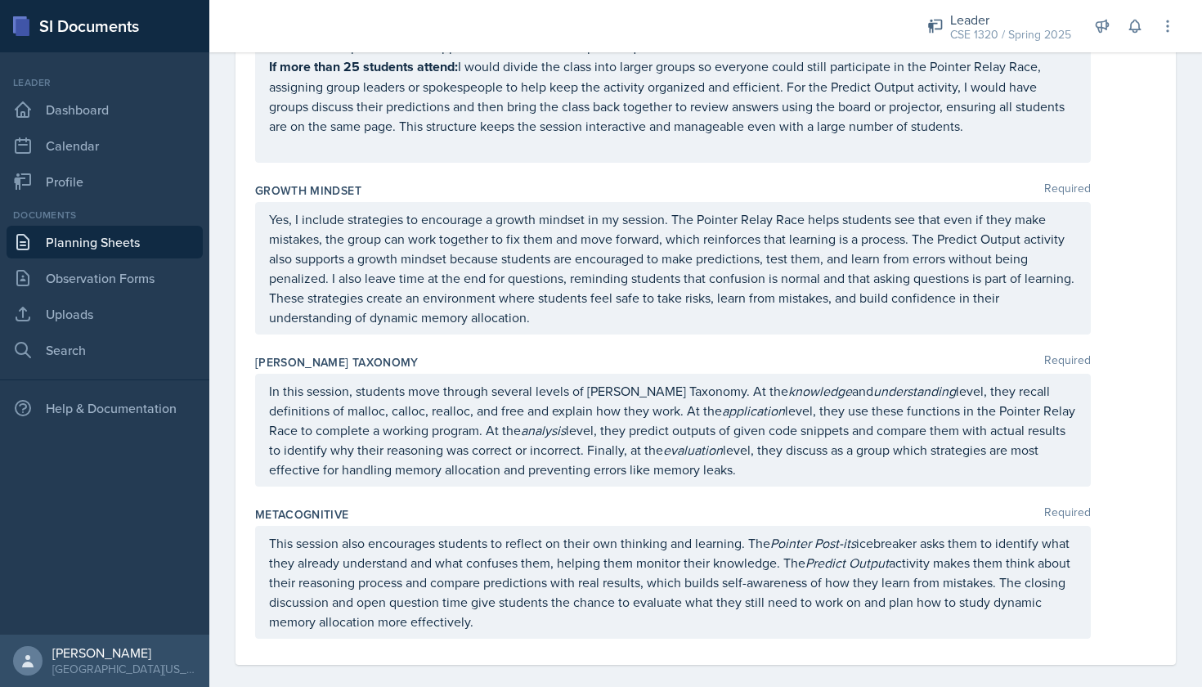
scroll to position [0, 0]
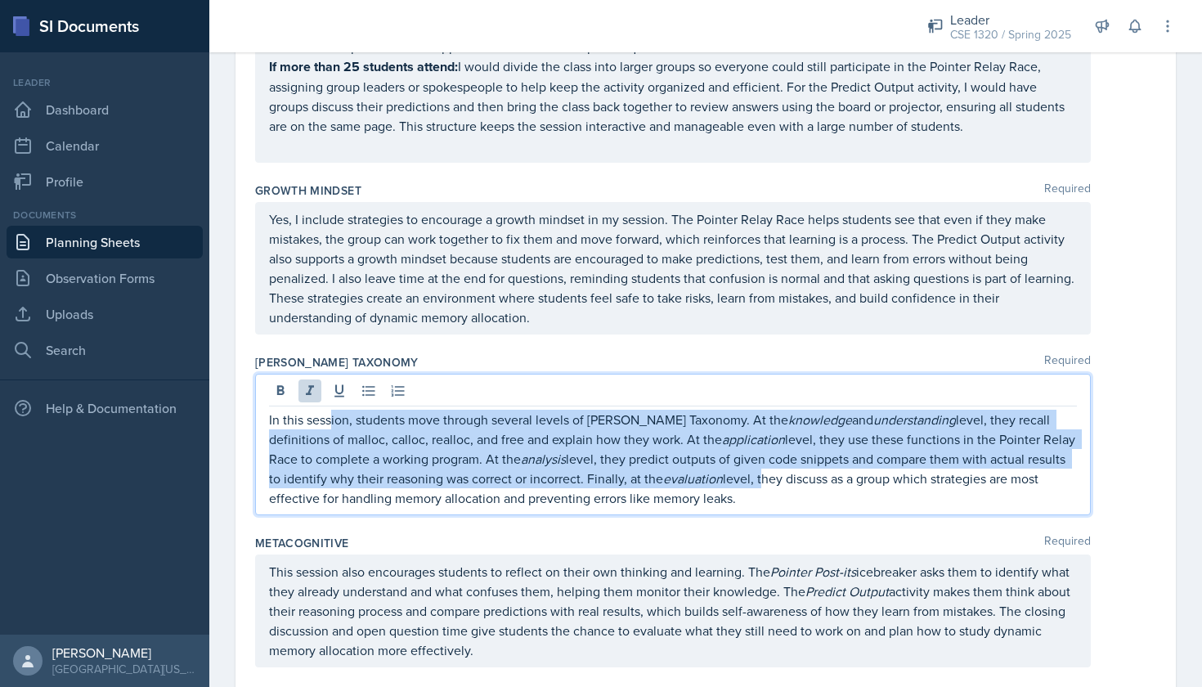
drag, startPoint x: 747, startPoint y: 456, endPoint x: 352, endPoint y: 399, distance: 398.2
click at [352, 410] on p "In this session, students move through several levels of [PERSON_NAME] Taxonomy…" at bounding box center [673, 459] width 808 height 98
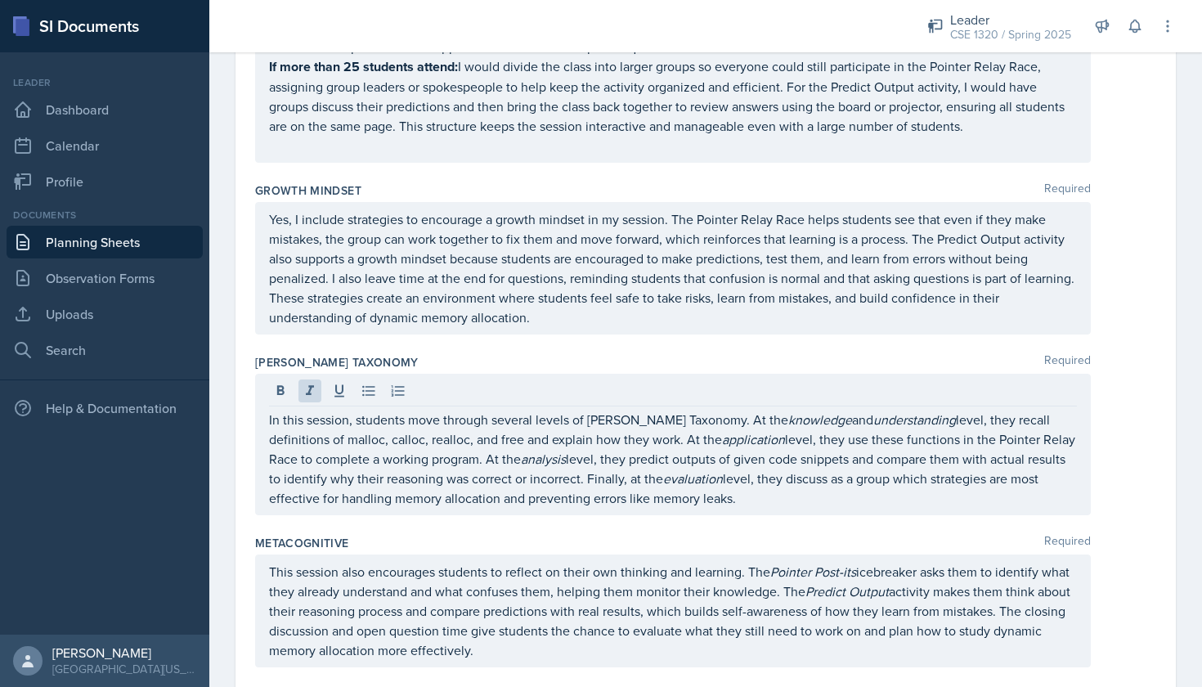
click at [761, 497] on div "In this session, students move through several levels of [PERSON_NAME] Taxonomy…" at bounding box center [673, 444] width 836 height 141
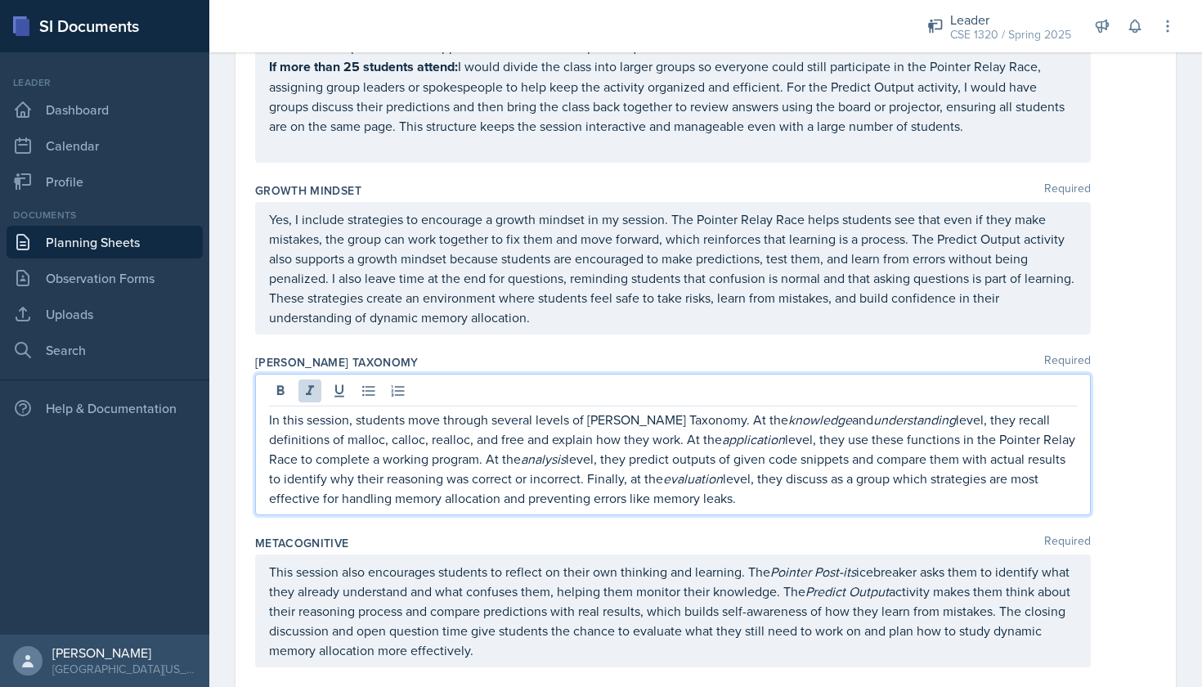
click at [746, 487] on p "In this session, students move through several levels of [PERSON_NAME] Taxonomy…" at bounding box center [673, 459] width 808 height 98
drag, startPoint x: 746, startPoint y: 487, endPoint x: 268, endPoint y: 404, distance: 484.8
click at [268, 404] on div "In this session, students move through several levels of [PERSON_NAME] Taxonomy…" at bounding box center [673, 444] width 836 height 141
click at [776, 501] on div "[PERSON_NAME] Taxonomy Required In this session, students move through several …" at bounding box center [705, 438] width 901 height 181
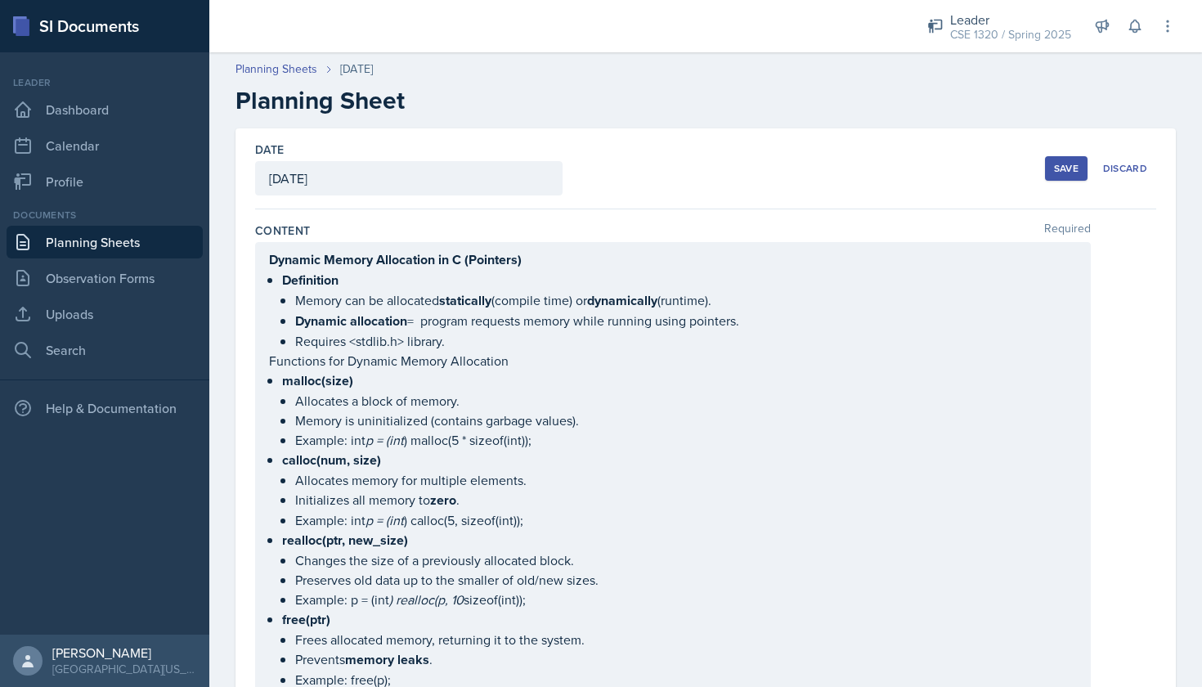
click at [1047, 166] on button "Save" at bounding box center [1066, 168] width 43 height 25
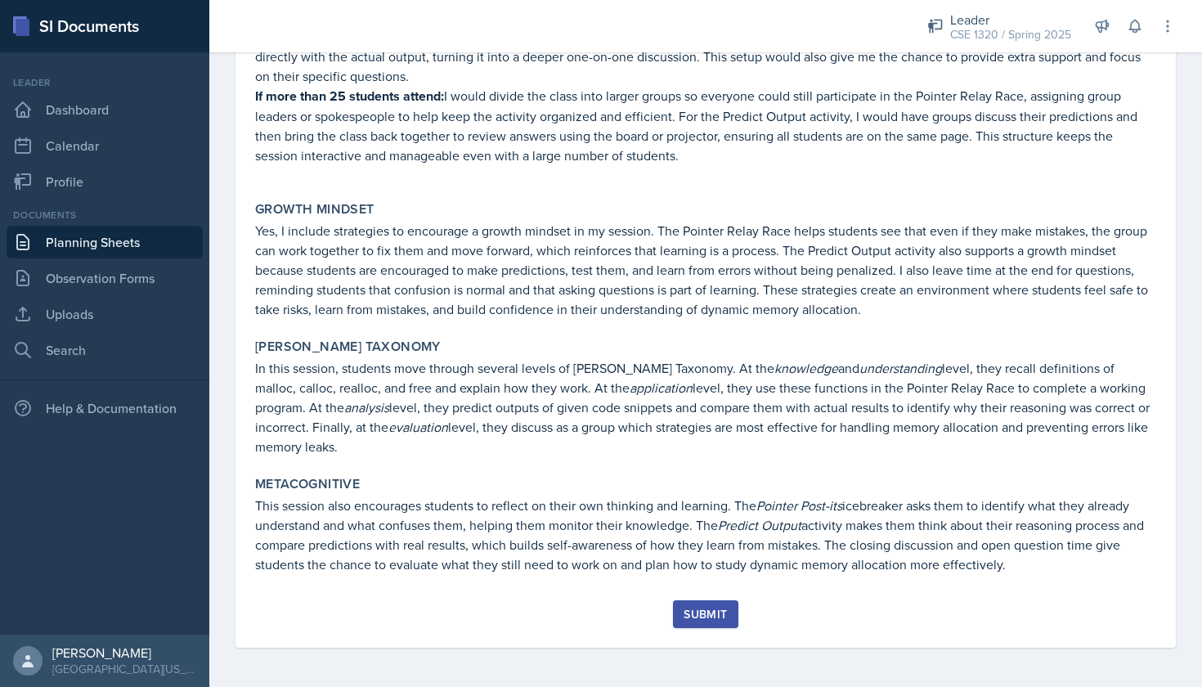
scroll to position [1572, 0]
click at [698, 624] on button "Submit" at bounding box center [705, 614] width 65 height 28
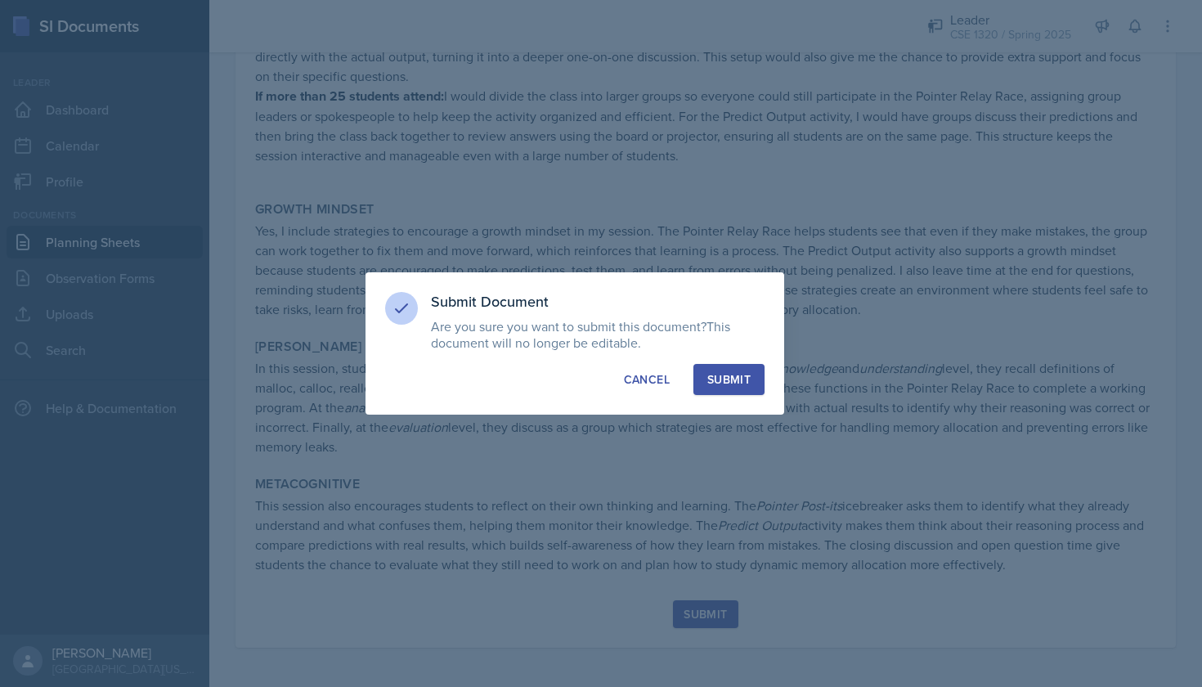
click at [748, 385] on div "Submit" at bounding box center [728, 379] width 43 height 16
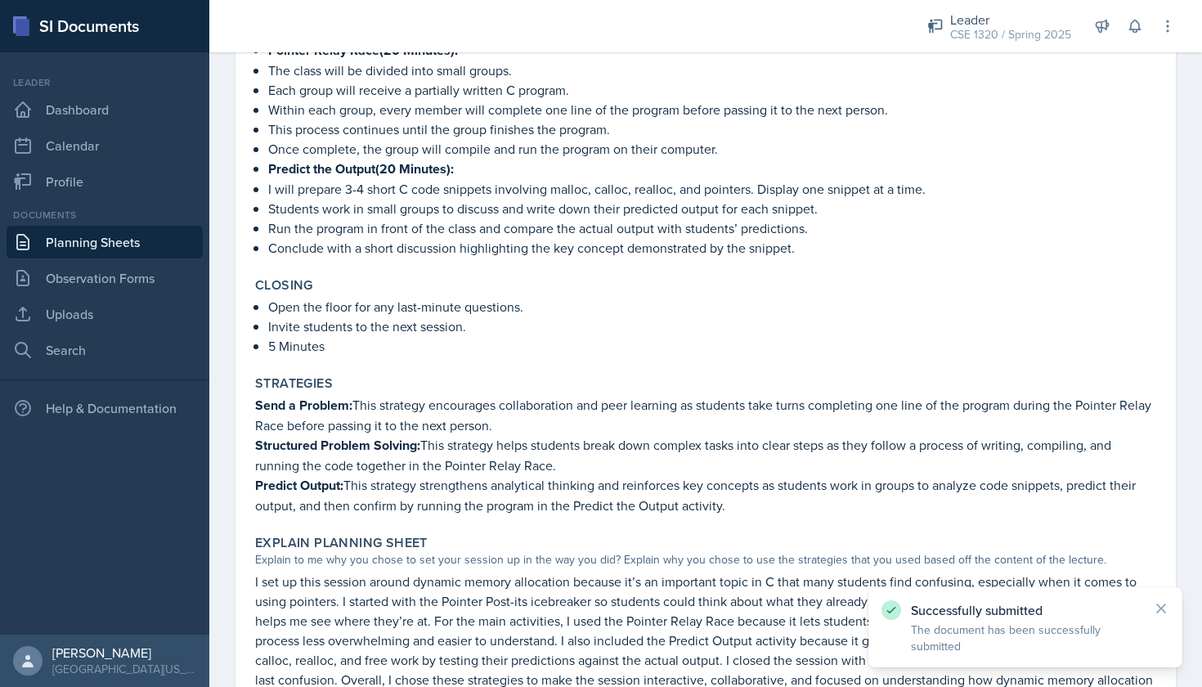
scroll to position [390, 0]
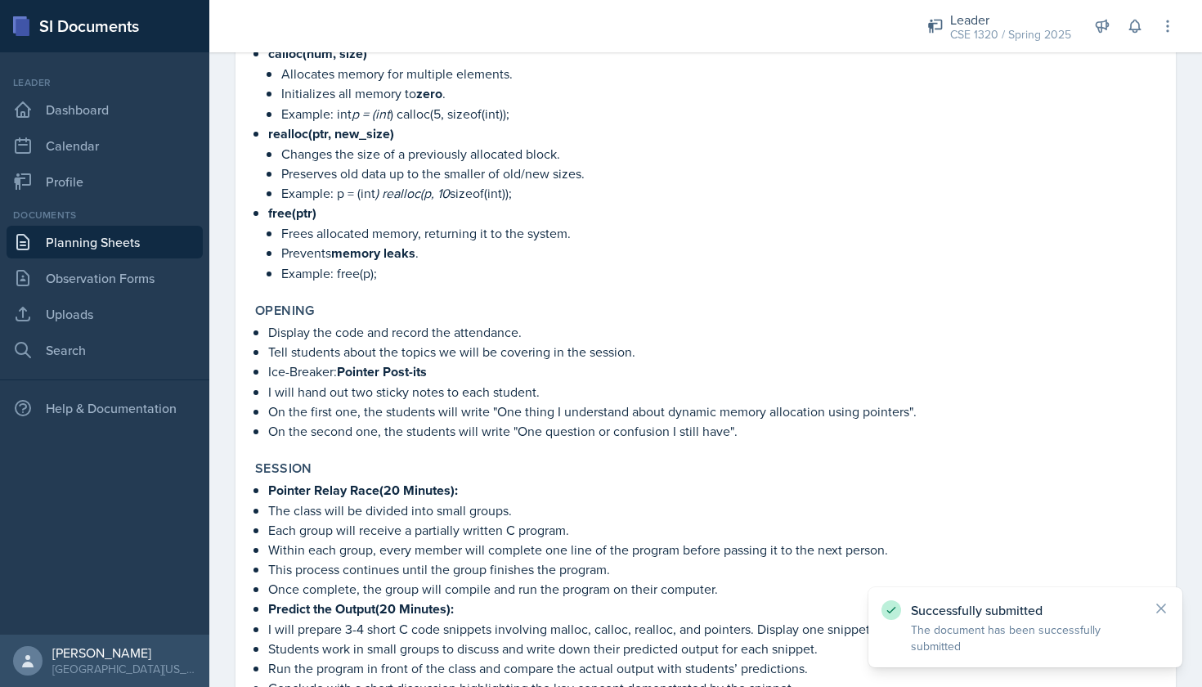
click at [70, 247] on link "Planning Sheets" at bounding box center [105, 242] width 196 height 33
